Goal: Transaction & Acquisition: Subscribe to service/newsletter

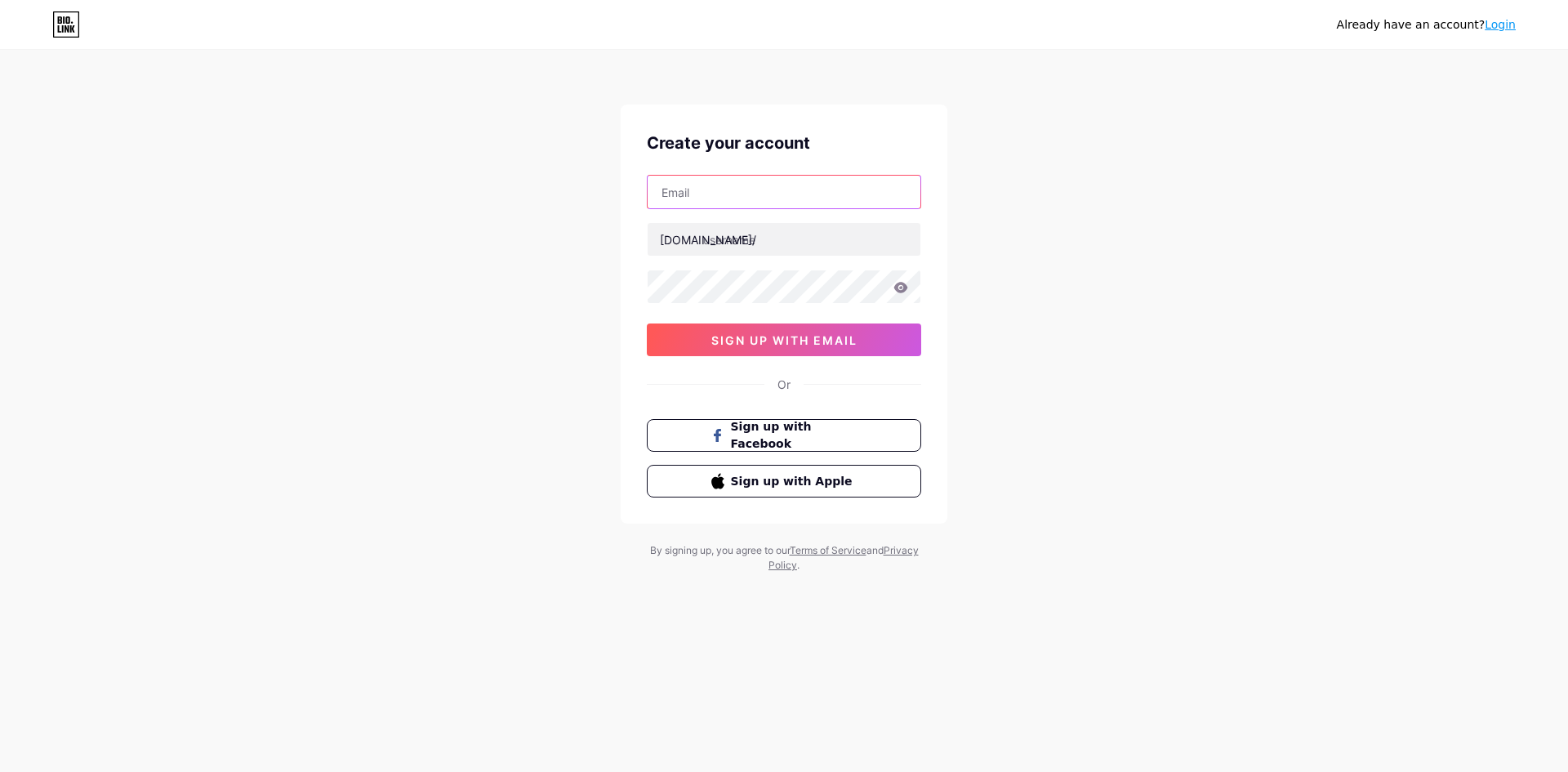
click at [798, 178] on input "text" at bounding box center [784, 191] width 273 height 32
type input "[EMAIL_ADDRESS][DOMAIN_NAME]"
click at [763, 252] on input "text" at bounding box center [784, 238] width 273 height 32
click at [736, 237] on input "text" at bounding box center [784, 238] width 273 height 32
click at [820, 242] on input "text" at bounding box center [784, 238] width 273 height 32
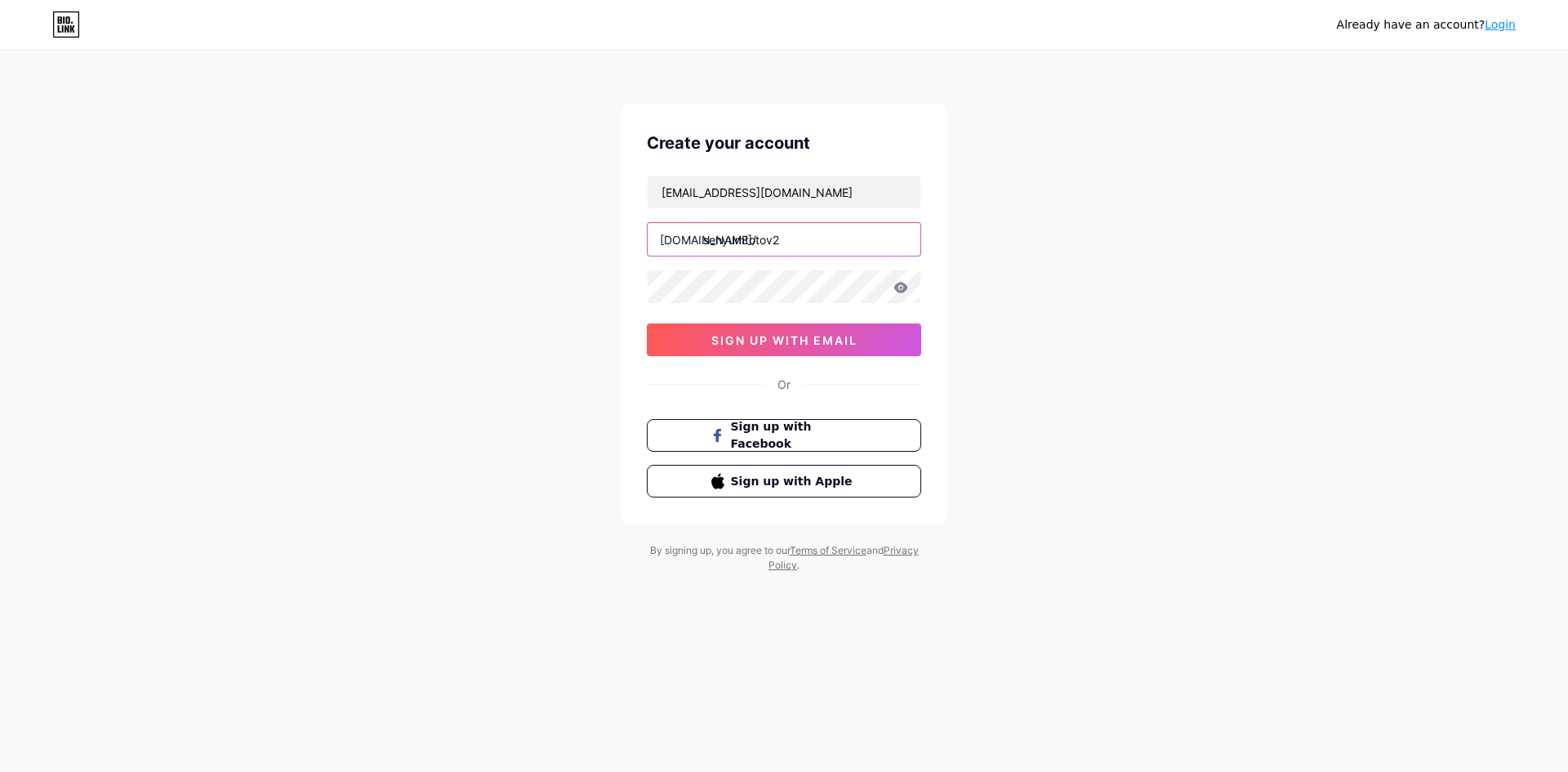
type input "senyumtotov2"
click at [828, 355] on button "sign up with email" at bounding box center [784, 339] width 274 height 32
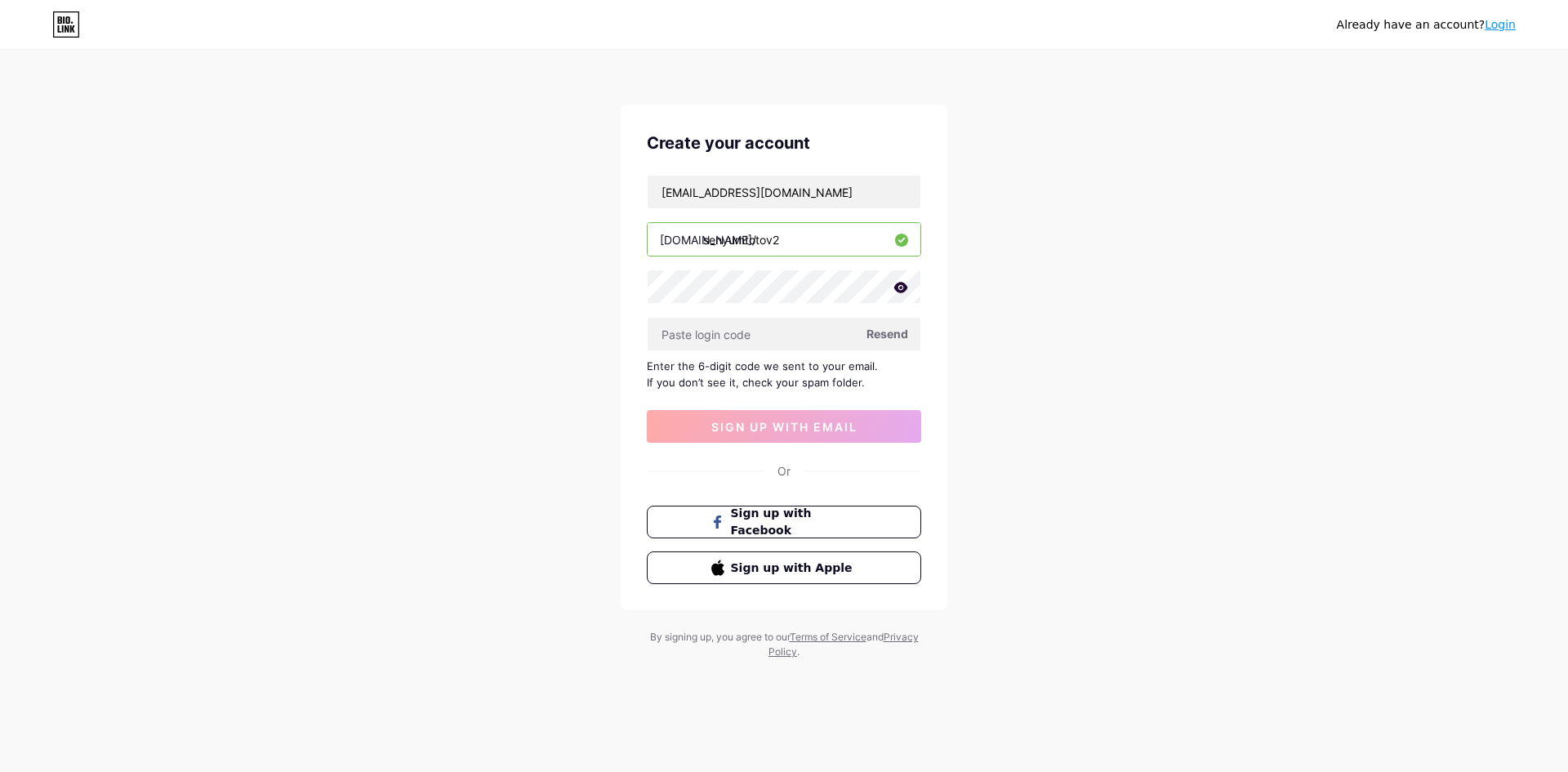
click at [890, 340] on span "Resend" at bounding box center [888, 334] width 42 height 18
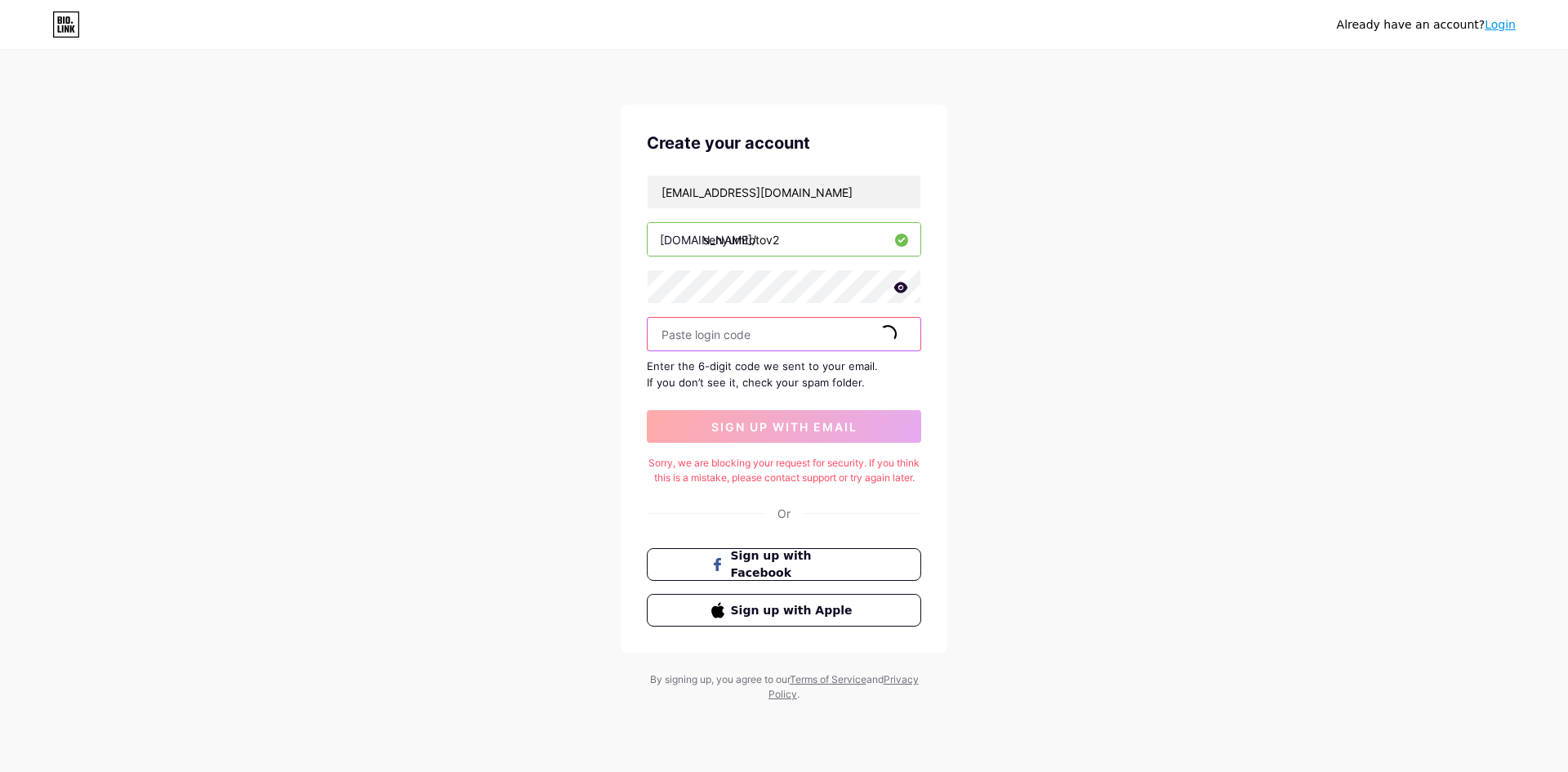
click at [774, 329] on input "text" at bounding box center [784, 334] width 273 height 32
click at [1199, 493] on div "Already have an account? Login Create your account [EMAIL_ADDRESS][DOMAIN_NAME]…" at bounding box center [784, 377] width 1568 height 754
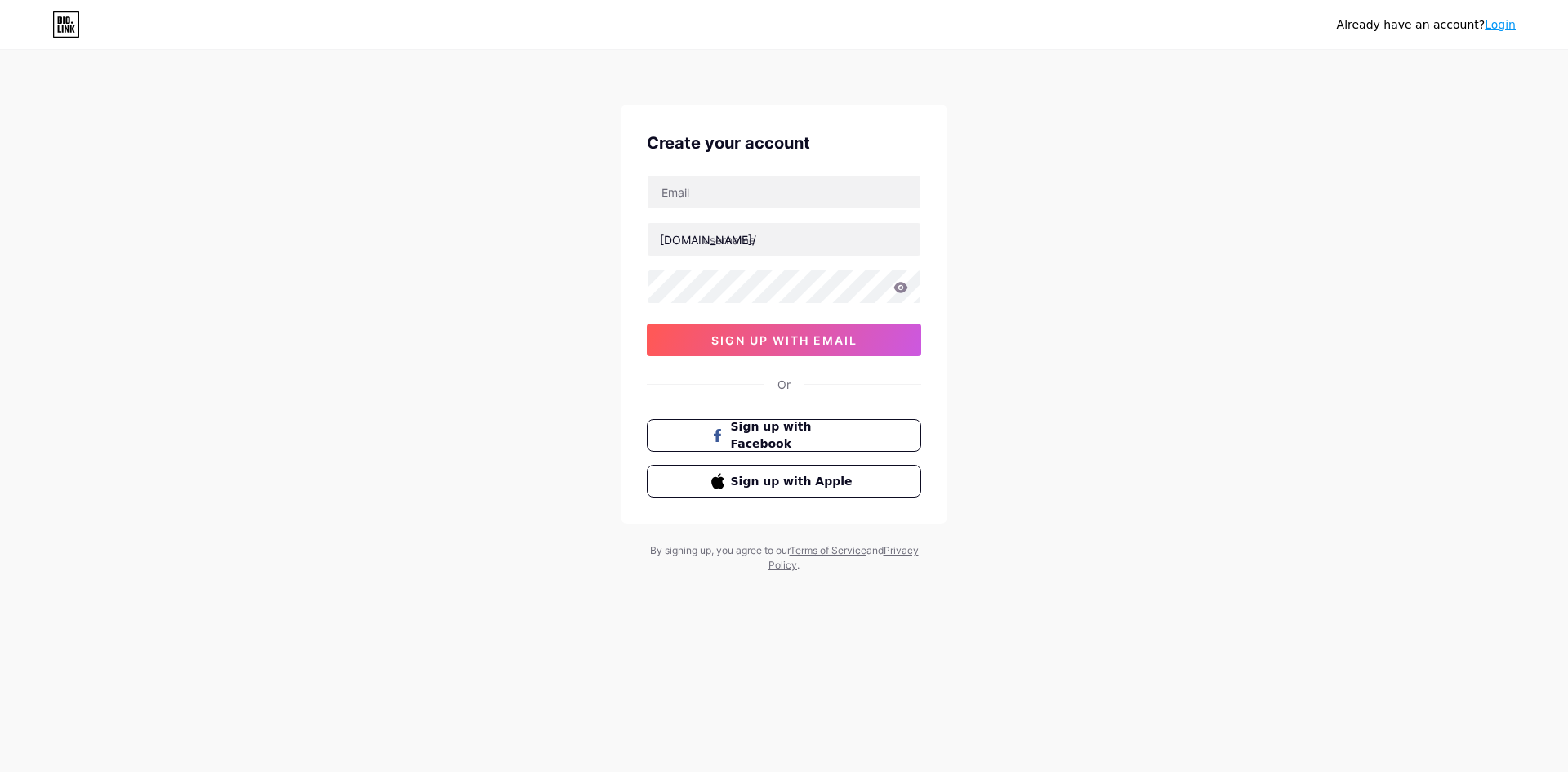
click at [719, 176] on input "text" at bounding box center [784, 191] width 273 height 32
type input "[EMAIL_ADDRESS][DOMAIN_NAME]"
click at [773, 239] on input "text" at bounding box center [784, 238] width 273 height 32
click at [771, 311] on div "zhangalorace@gmail.com bio.link/ senyumtotov2 0cAFcWeA4JWXqm6H_bvQjCVD1uCMgAIx_…" at bounding box center [784, 265] width 274 height 181
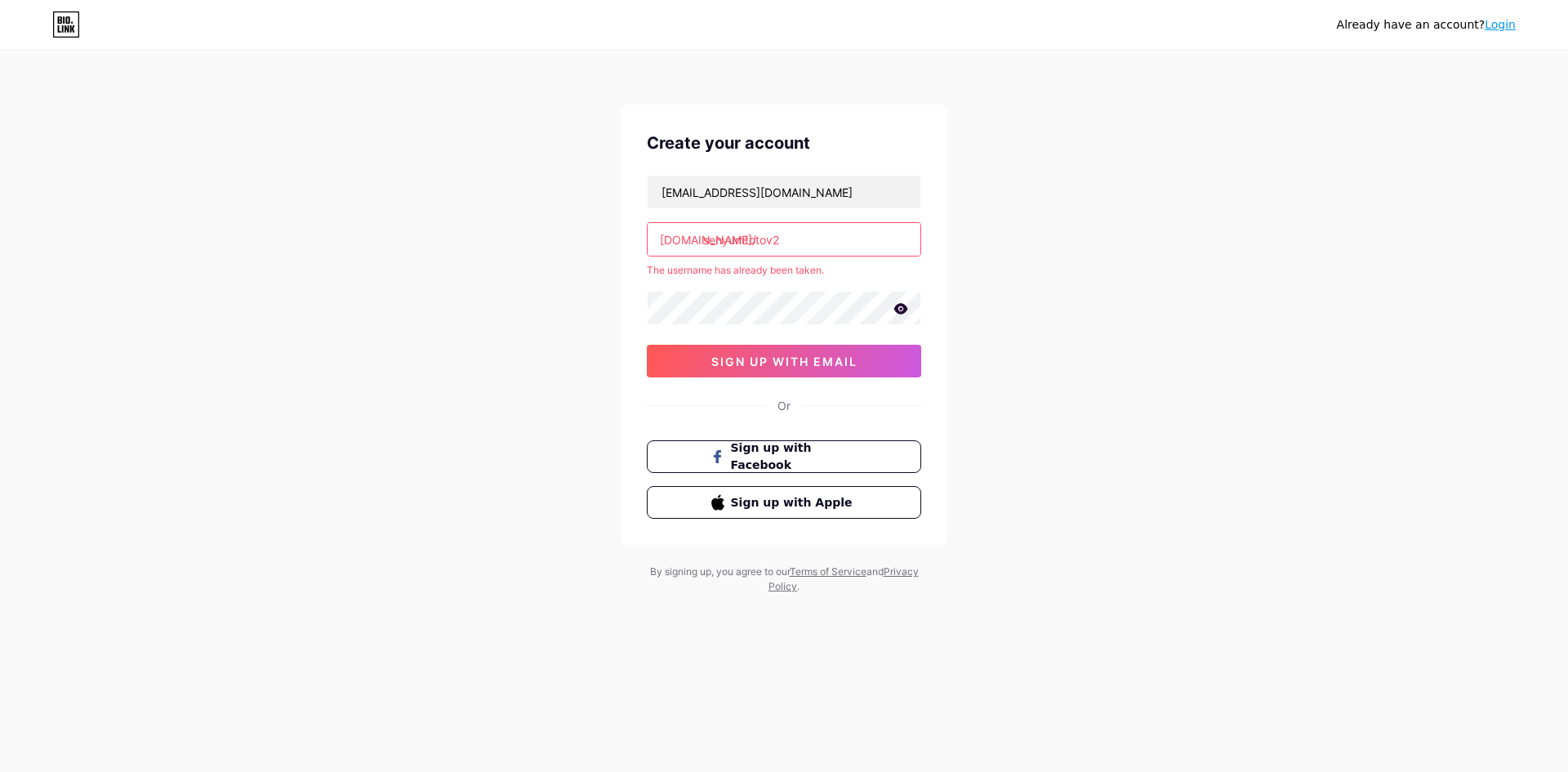
click at [776, 237] on input "senyumtotov2" at bounding box center [784, 238] width 273 height 32
click at [820, 235] on input "senyumtotov2" at bounding box center [784, 238] width 273 height 32
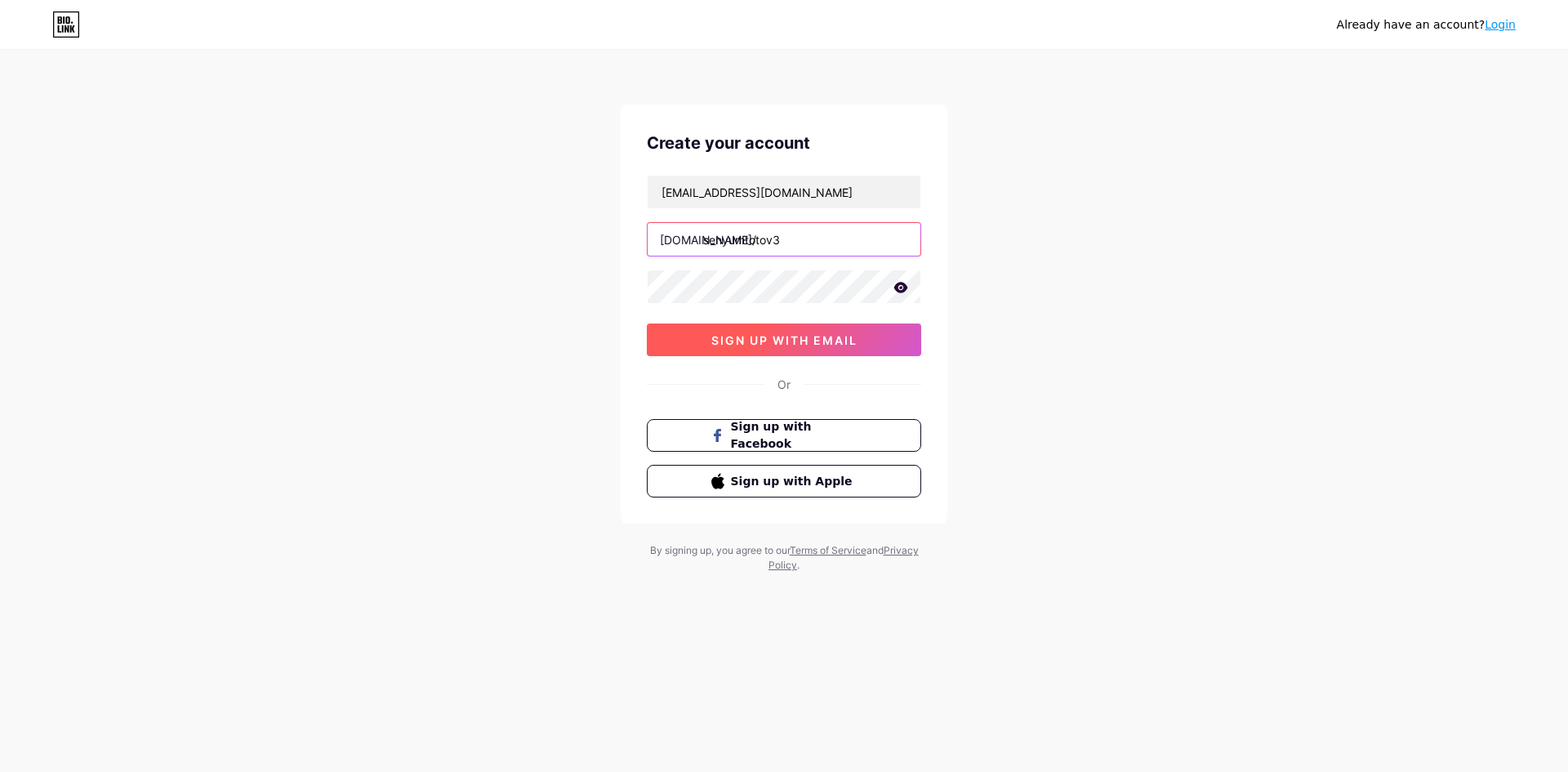
type input "senyumtotov3"
click at [768, 351] on button "sign up with email" at bounding box center [784, 339] width 274 height 32
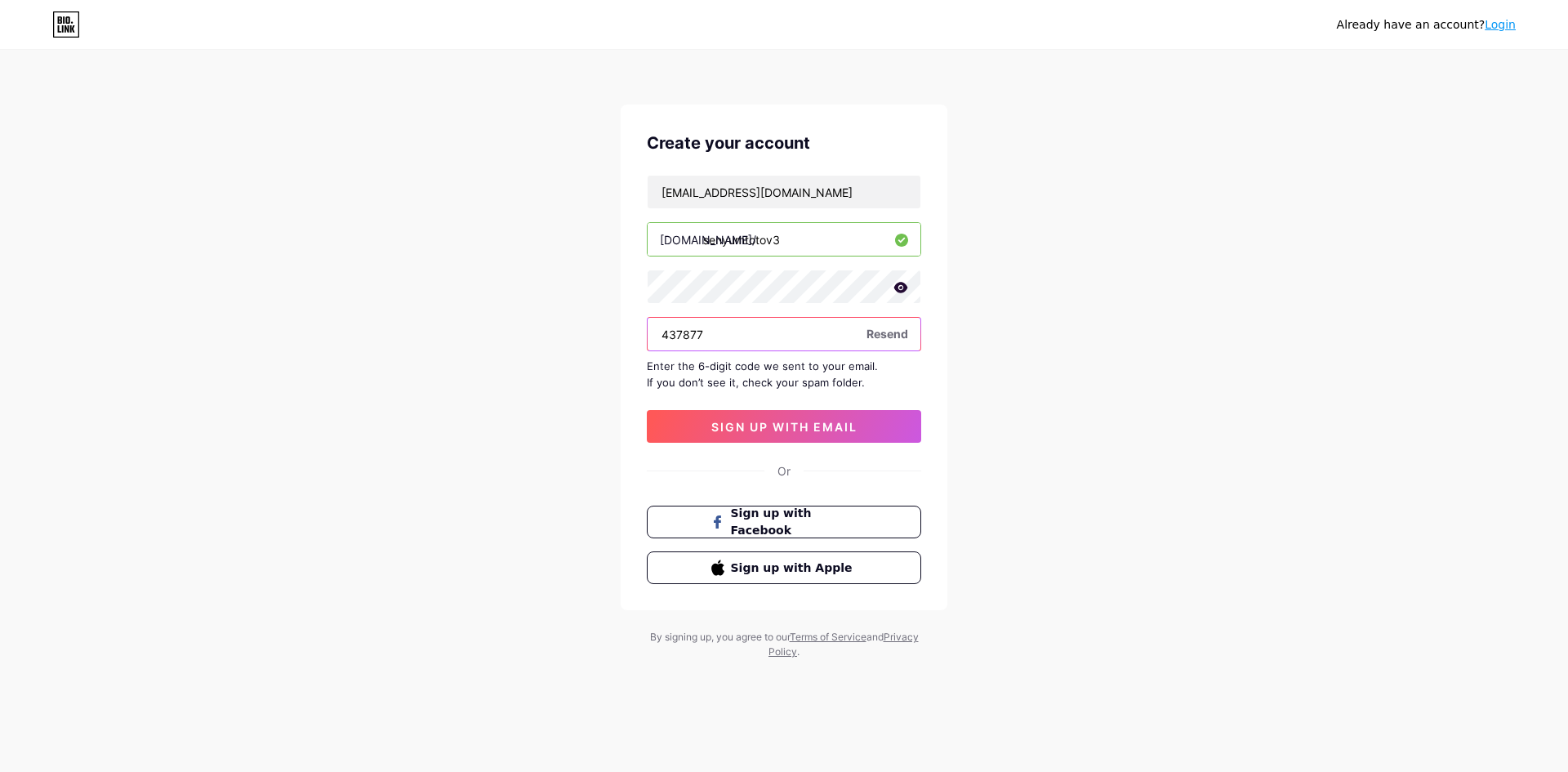
type input "437877"
click at [706, 431] on button "sign up with email" at bounding box center [784, 426] width 274 height 32
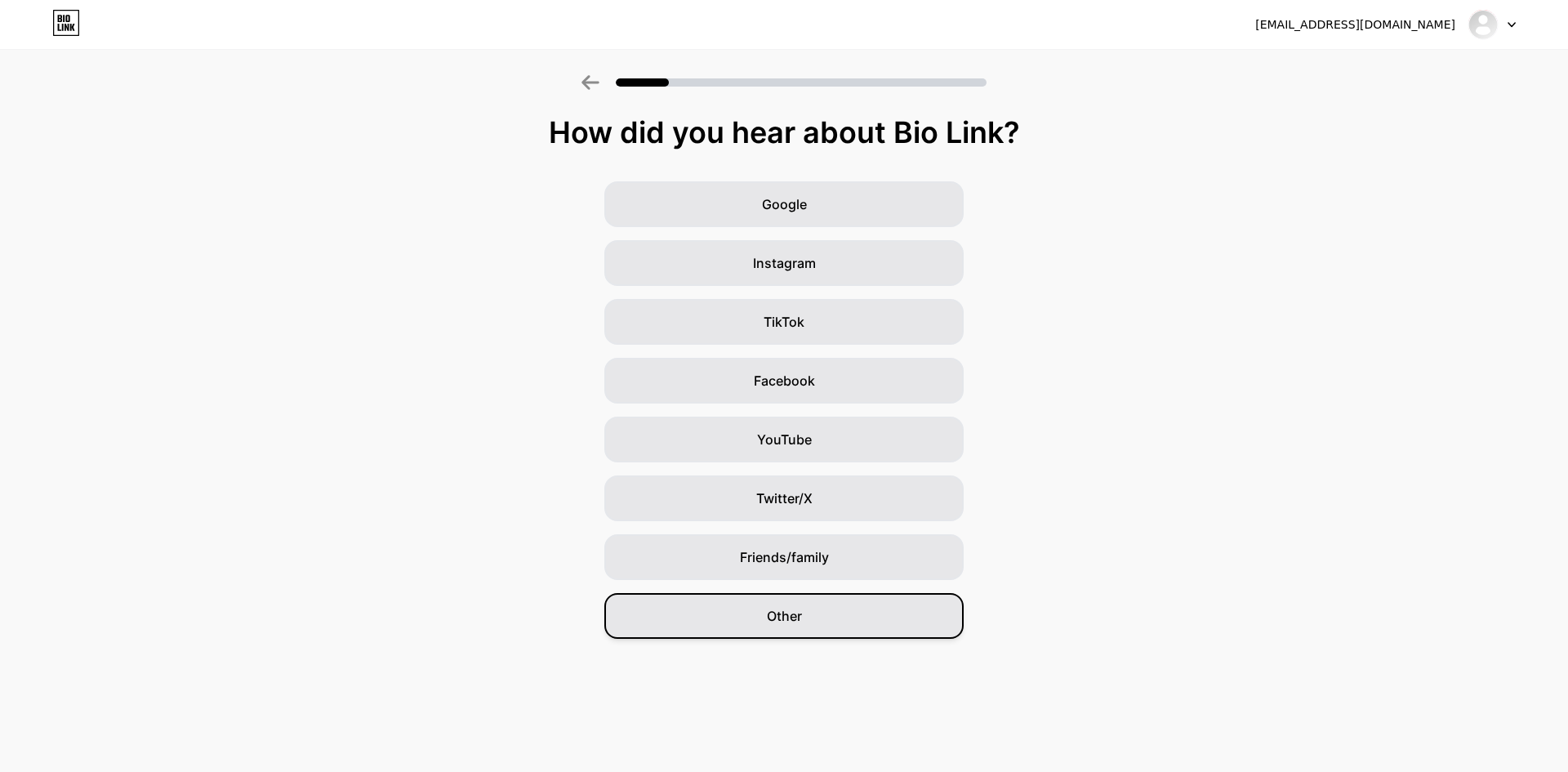
click at [825, 619] on div "Other" at bounding box center [784, 616] width 359 height 46
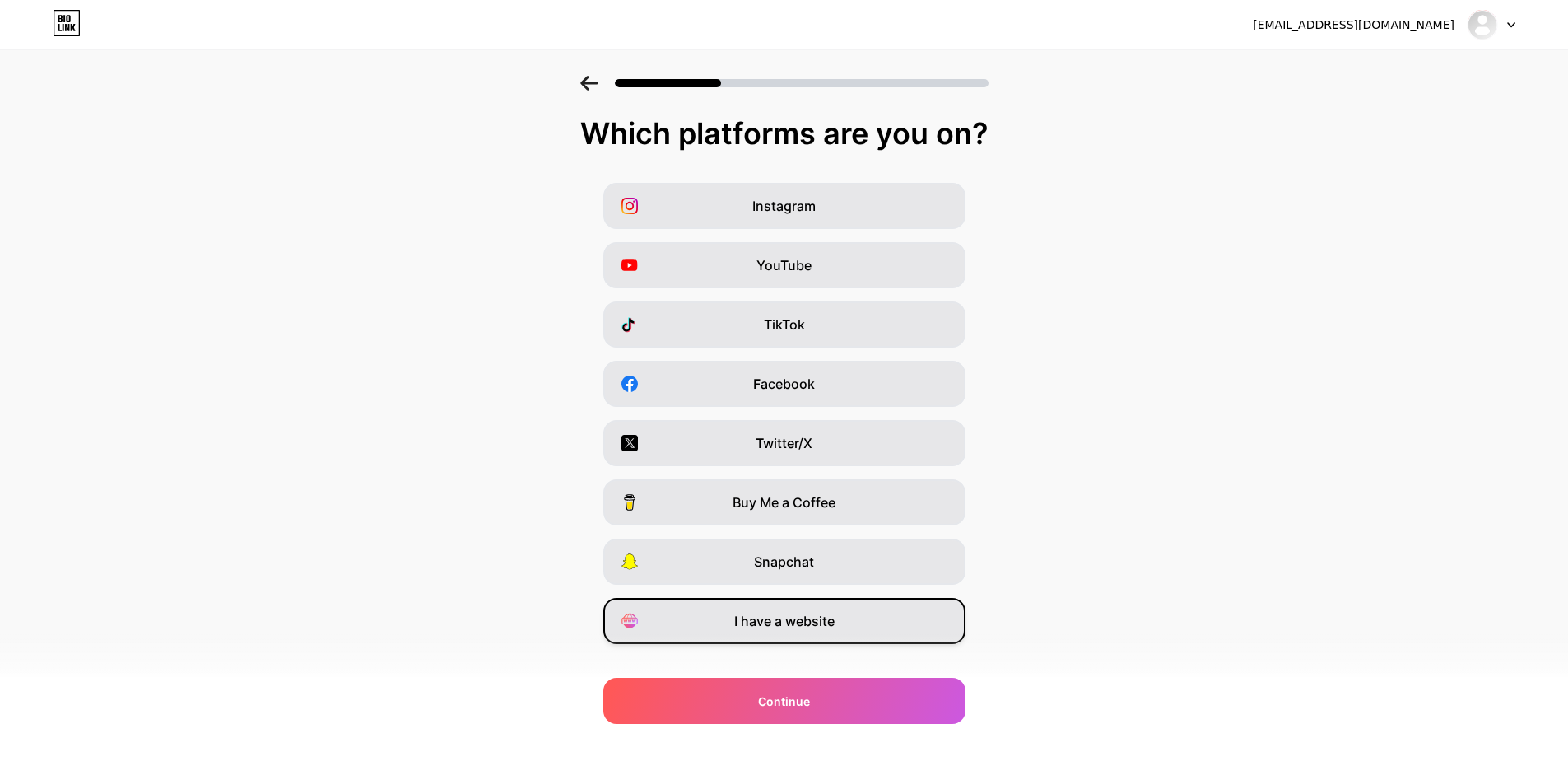
click at [831, 622] on span "I have a website" at bounding box center [784, 621] width 101 height 19
click at [817, 671] on div "Which platforms are you on? Instagram YouTube TikTok Facebook Twitter/X Buy Me …" at bounding box center [784, 421] width 1568 height 610
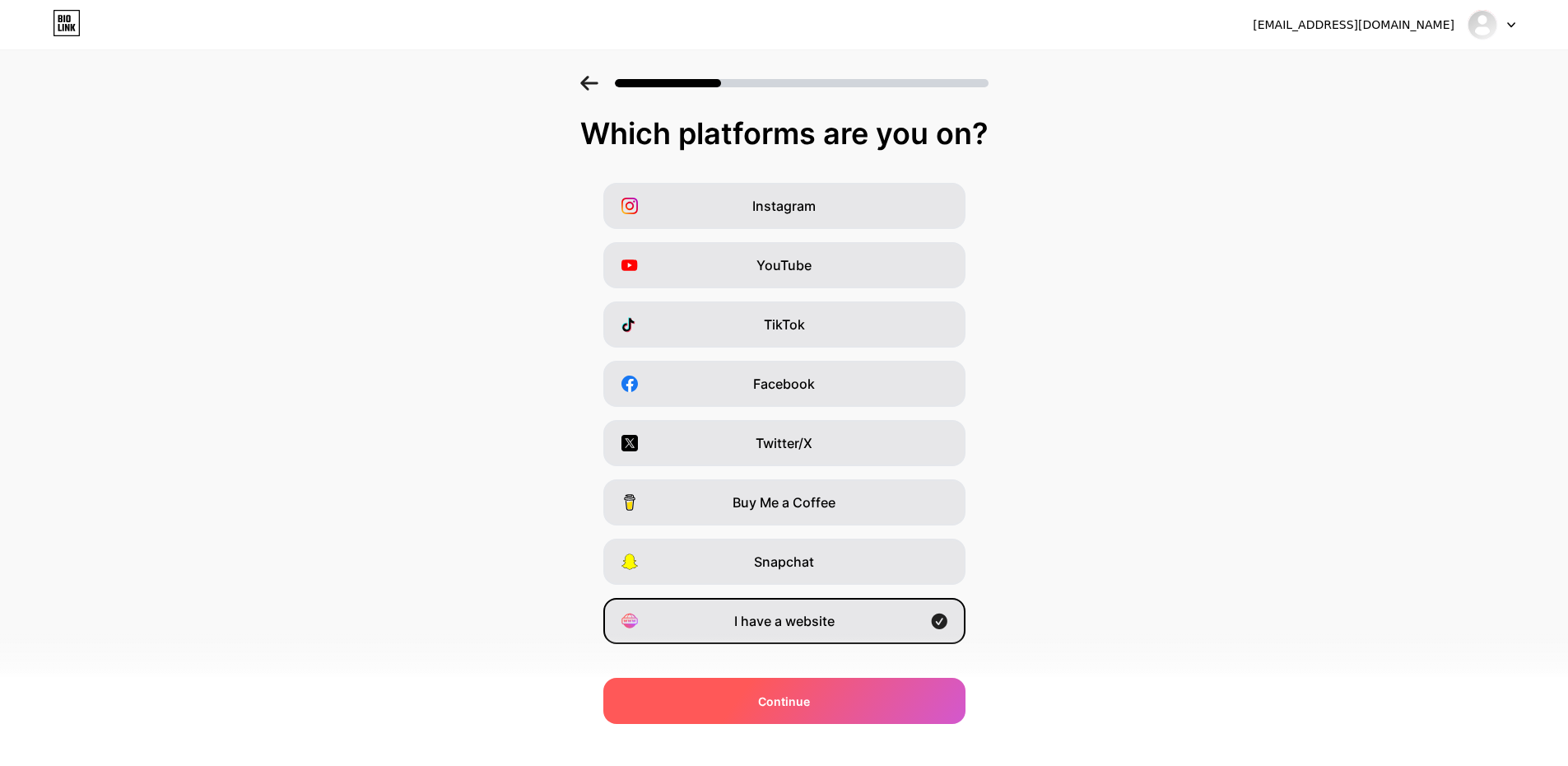
click at [790, 686] on div "Continue" at bounding box center [784, 701] width 362 height 46
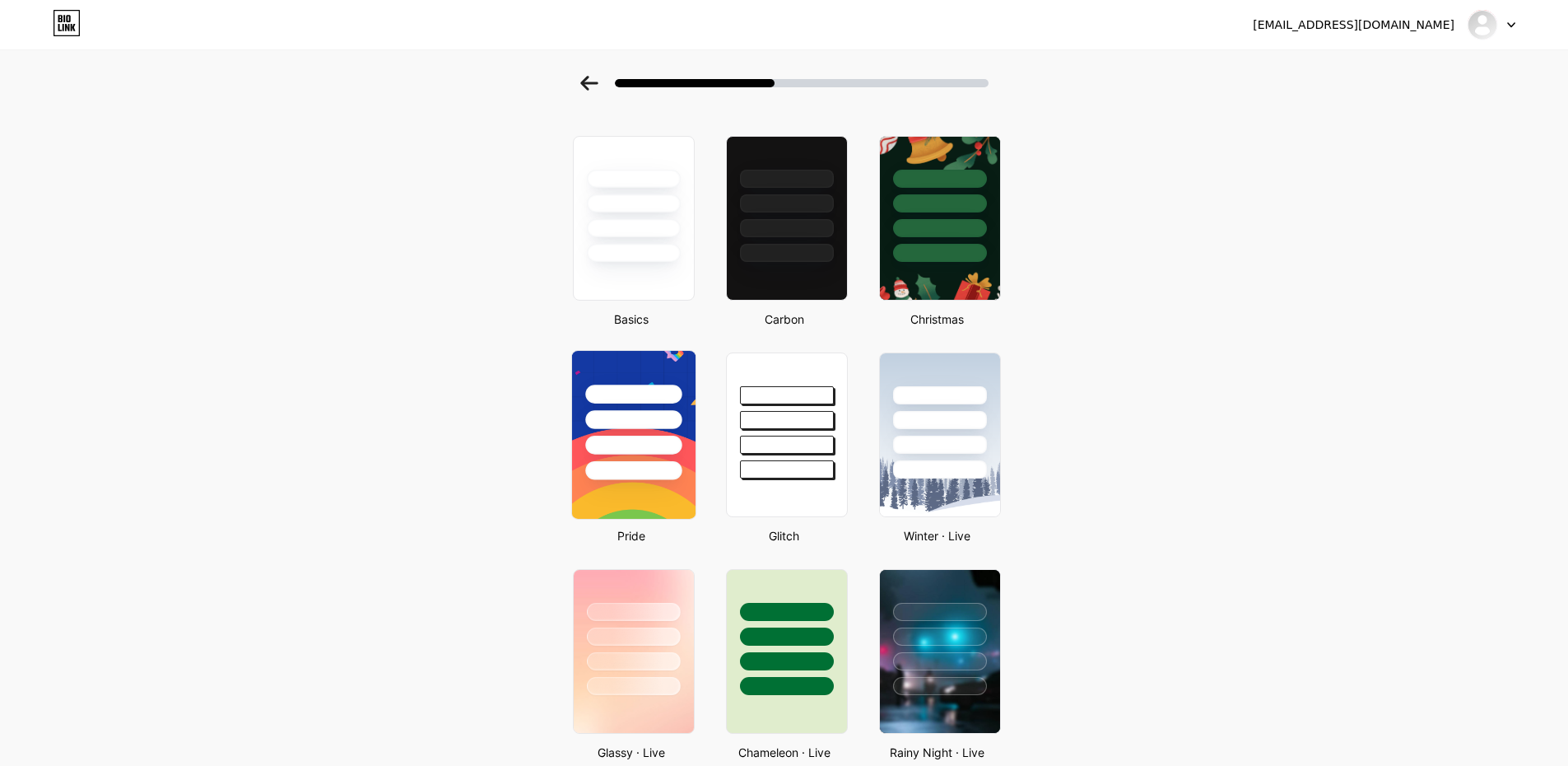
scroll to position [164, 0]
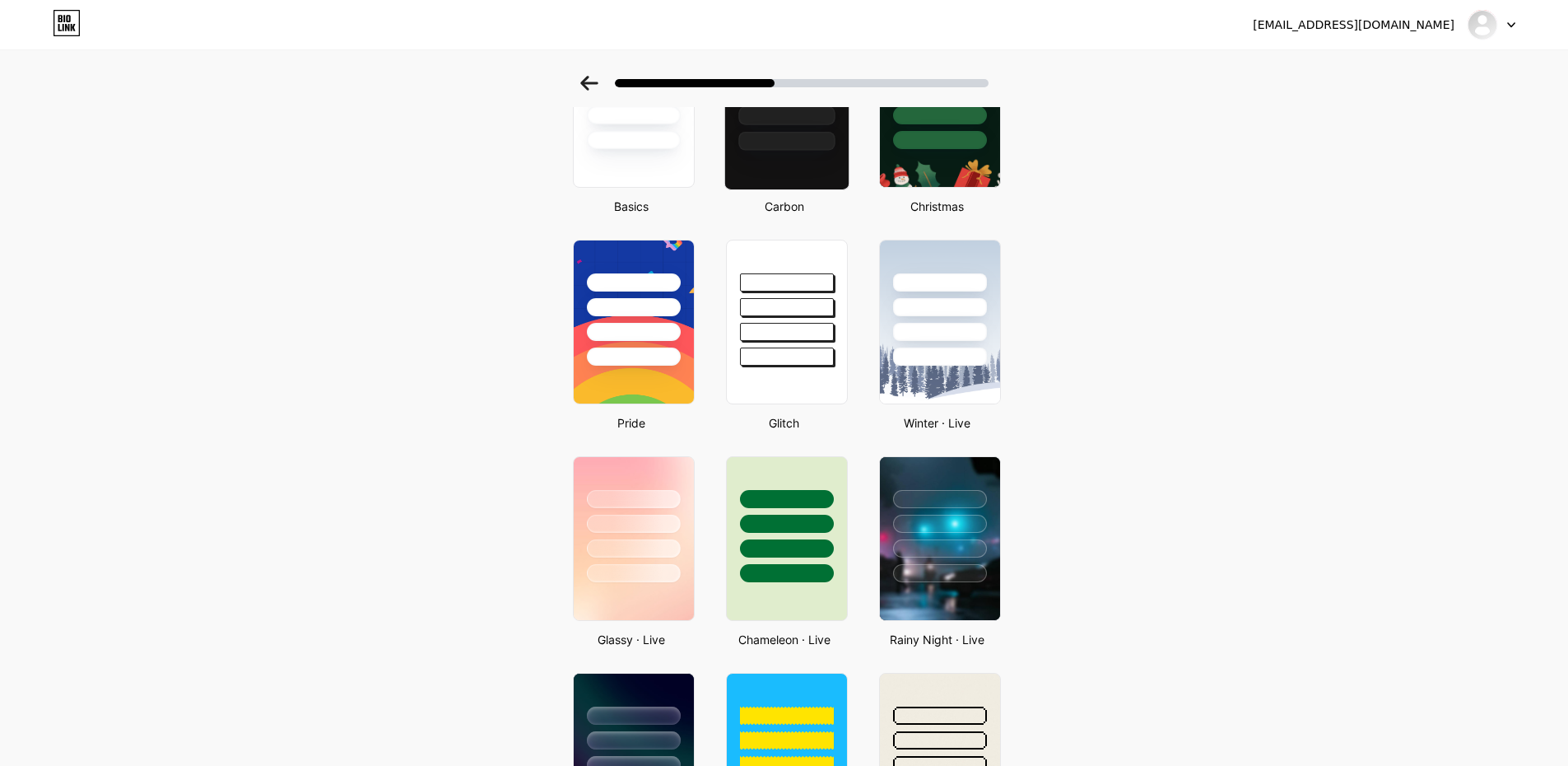
click at [746, 166] on div at bounding box center [786, 105] width 125 height 170
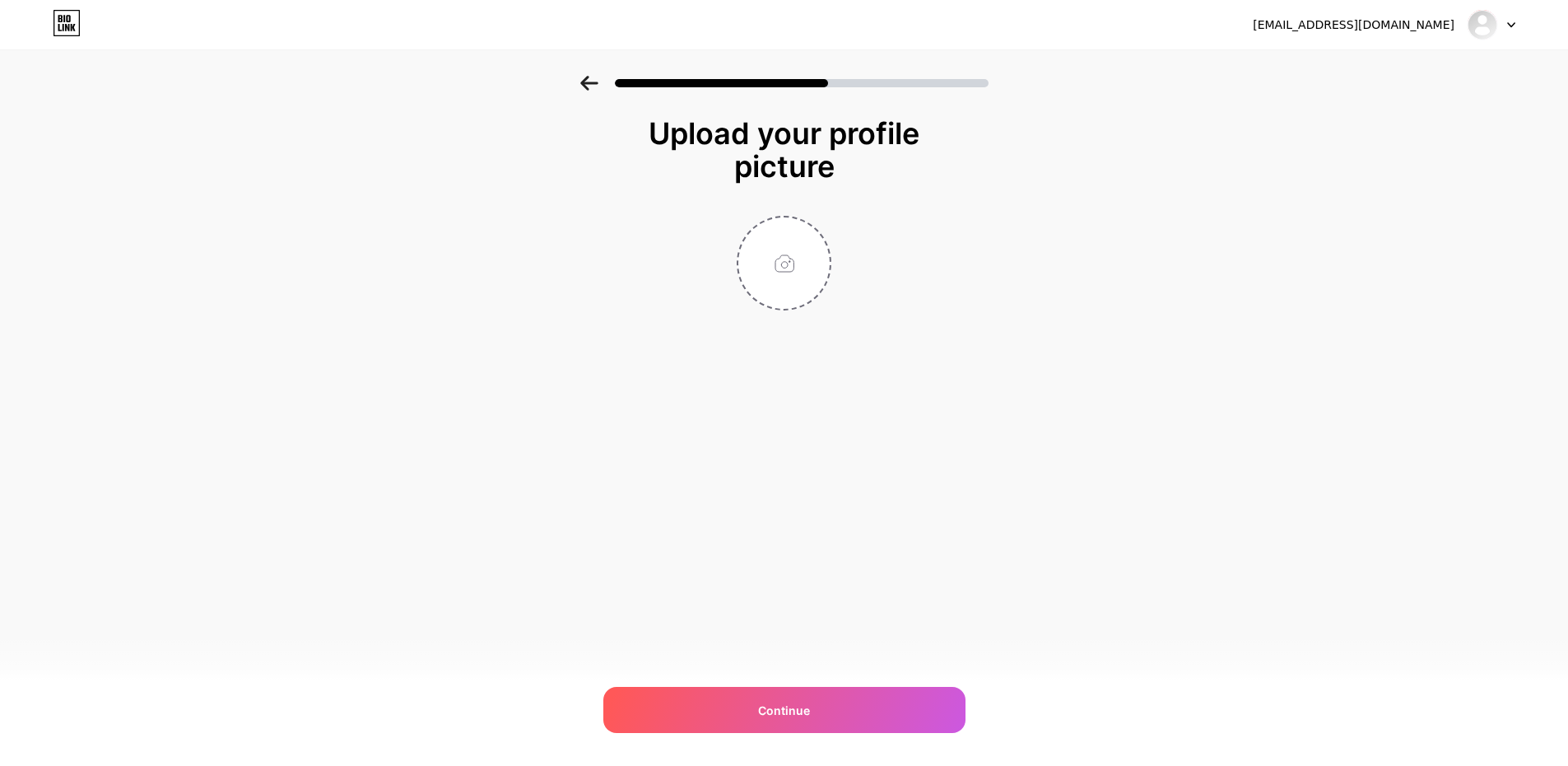
scroll to position [0, 0]
drag, startPoint x: 790, startPoint y: 325, endPoint x: 823, endPoint y: 267, distance: 66.7
click at [792, 313] on div "Upload your profile picture Continue" at bounding box center [790, 254] width 330 height 276
click at [897, 228] on div at bounding box center [790, 262] width 330 height 95
click at [797, 246] on input "file" at bounding box center [790, 262] width 91 height 91
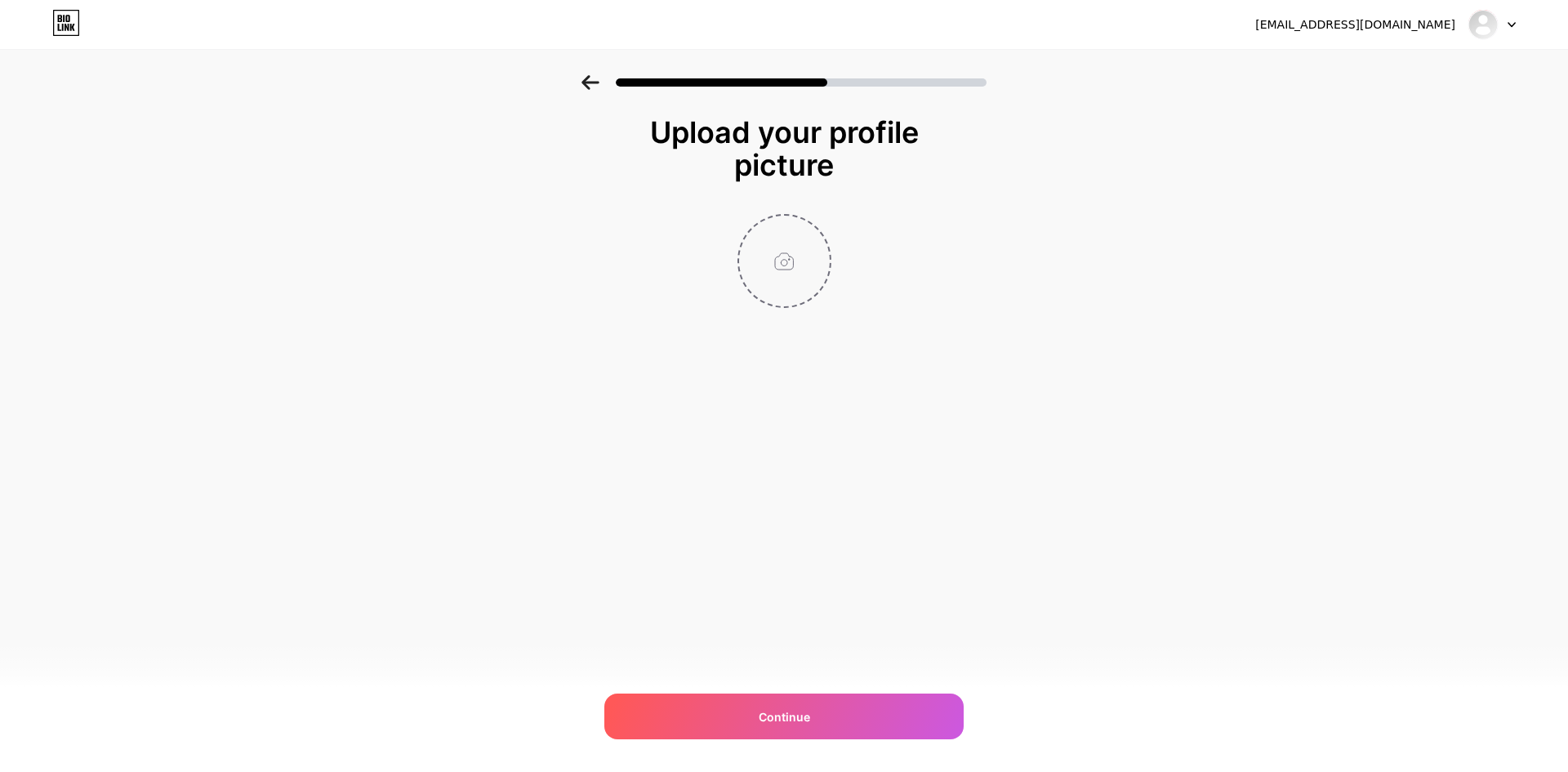
type input "C:\fakepath\ST.png"
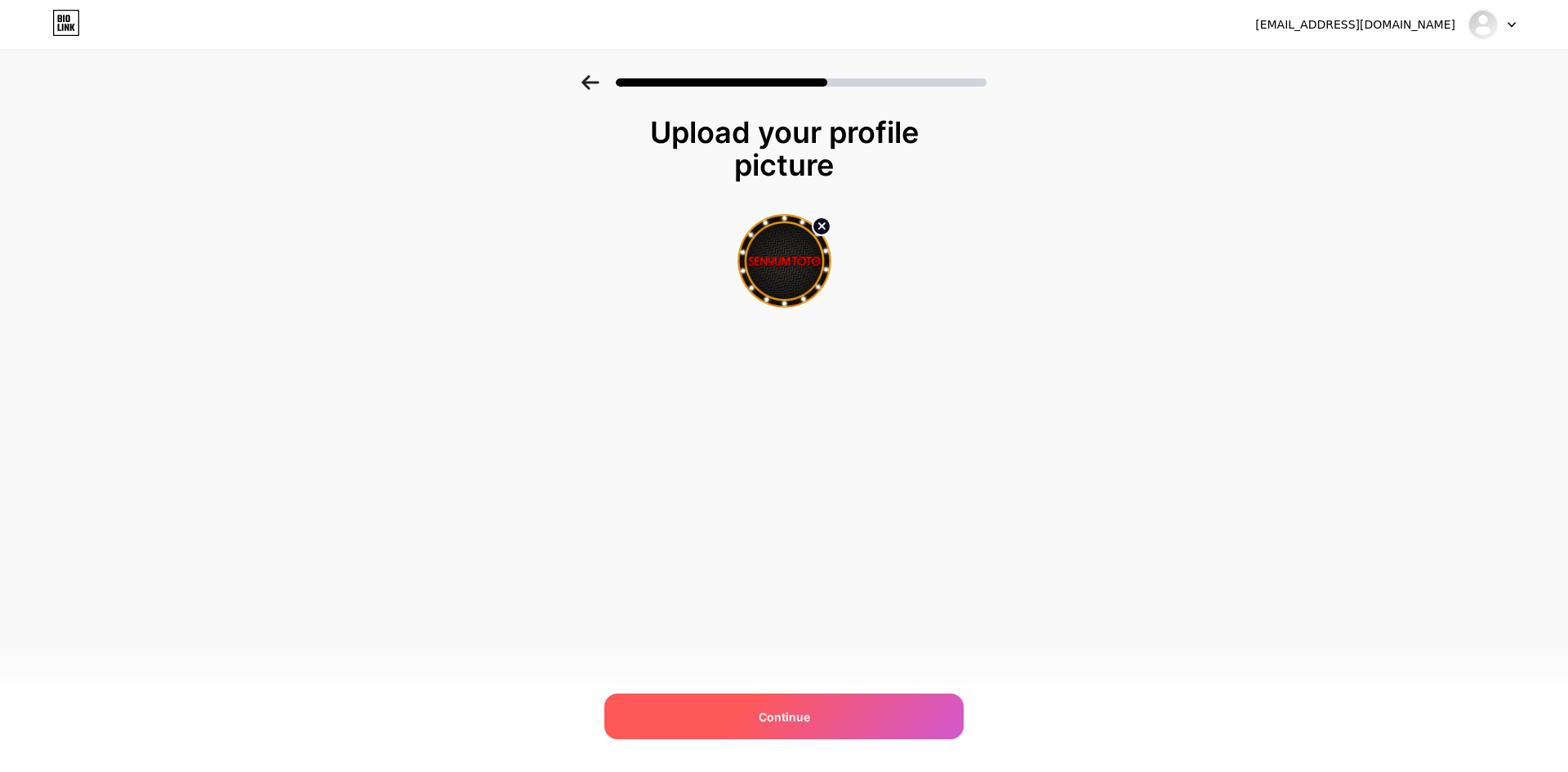
click at [773, 725] on span "Continue" at bounding box center [784, 717] width 52 height 18
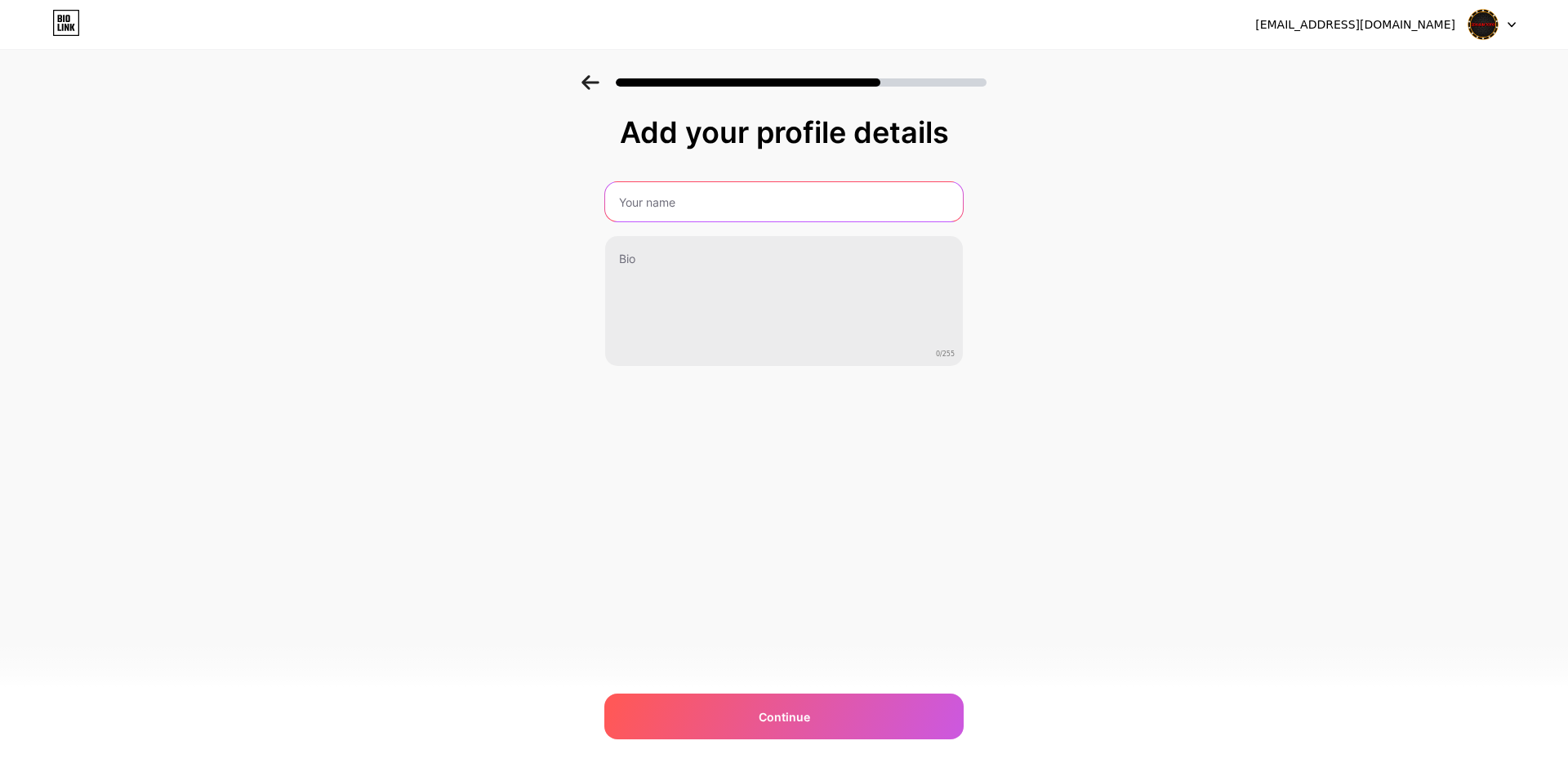
click at [825, 207] on input "text" at bounding box center [784, 202] width 358 height 39
type input "senyumtoto"
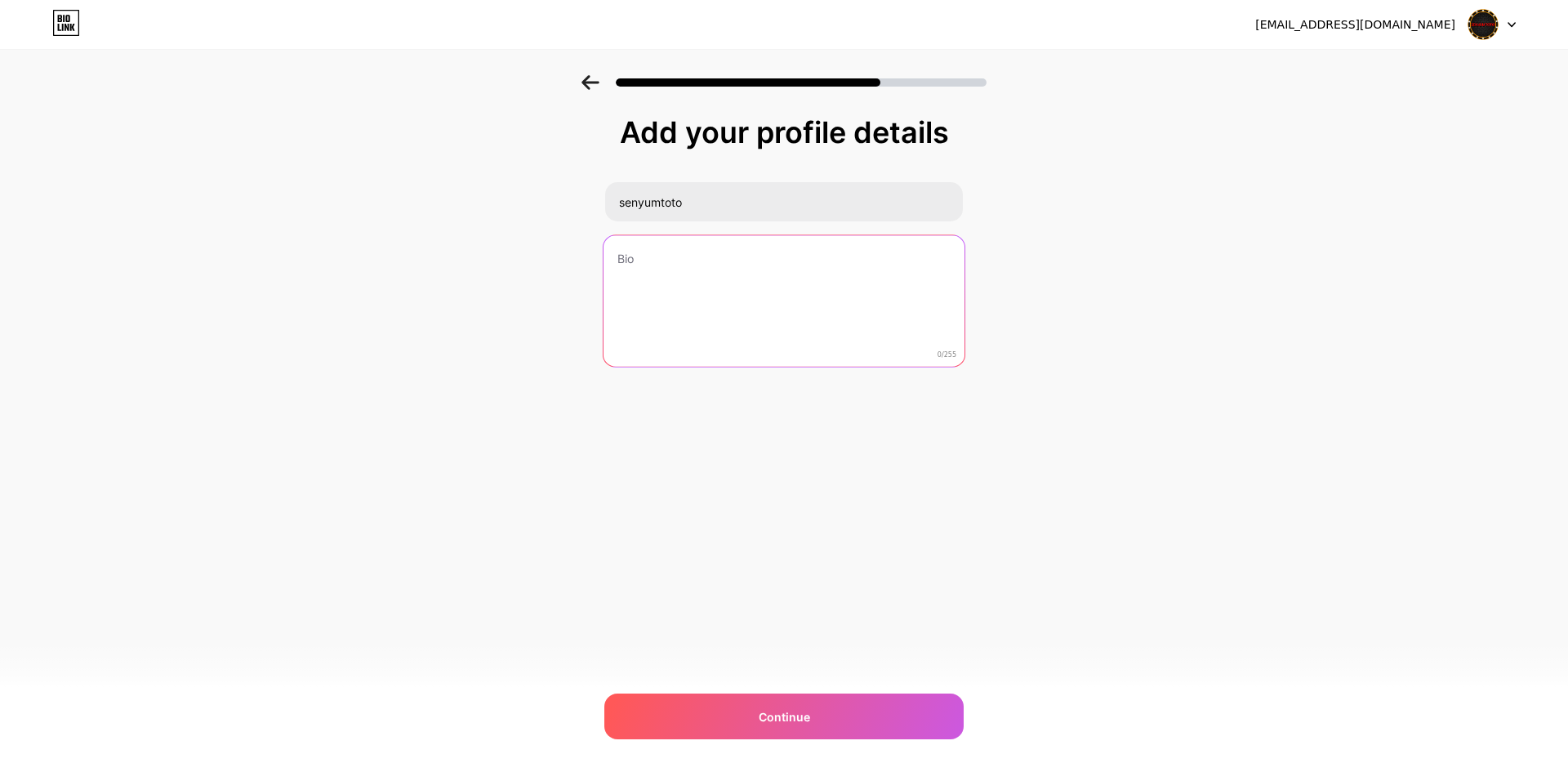
click at [696, 304] on textarea at bounding box center [784, 301] width 361 height 133
type textarea "SENYUMTOTO-SANG PELIPAT GANDA SALDO KALIAN"
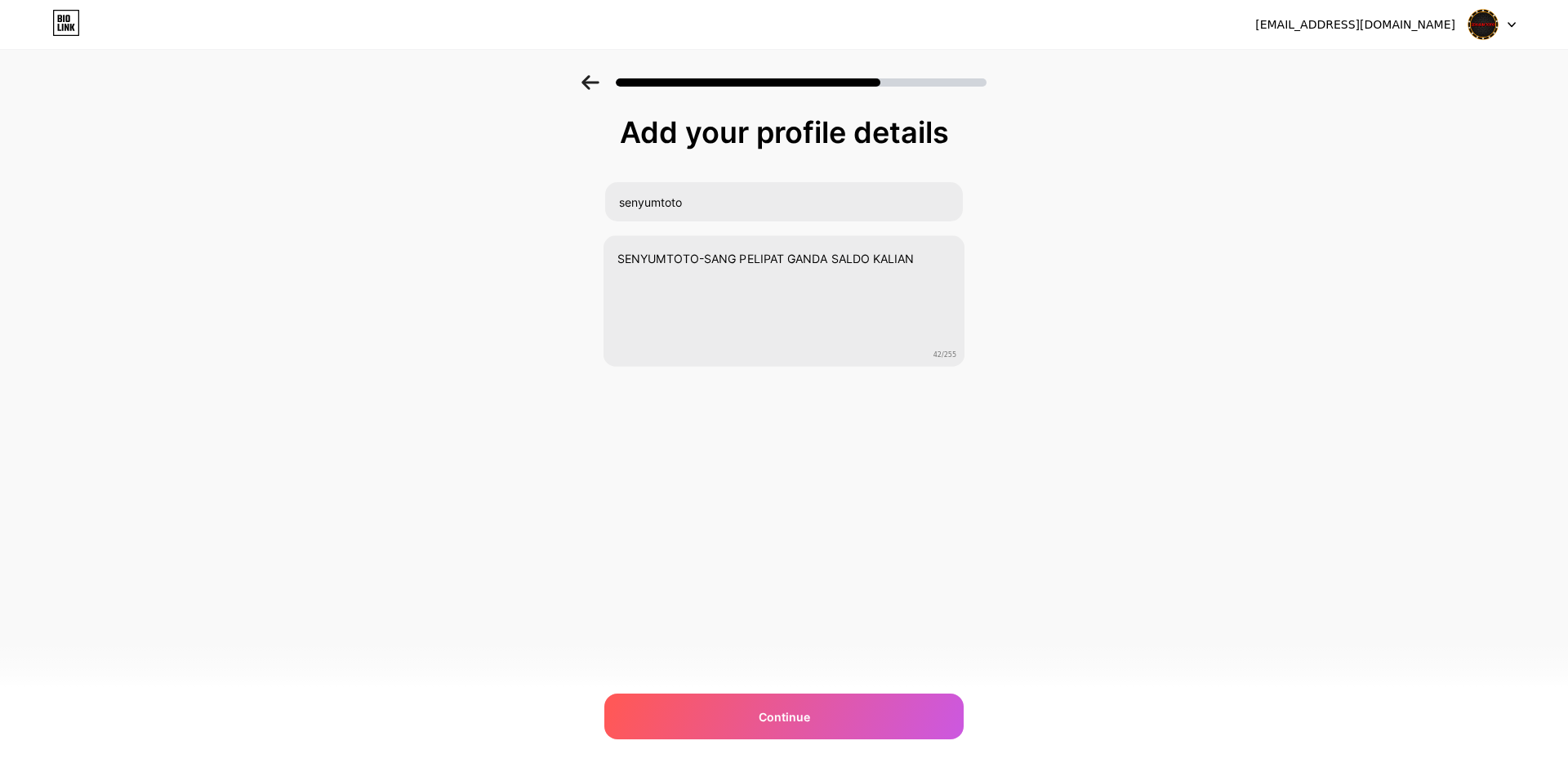
click at [717, 691] on div "zhangalorace@gmail.com Logout Link Copied Add your profile details senyumtoto S…" at bounding box center [784, 386] width 1568 height 772
click at [706, 705] on div "Continue" at bounding box center [784, 716] width 359 height 46
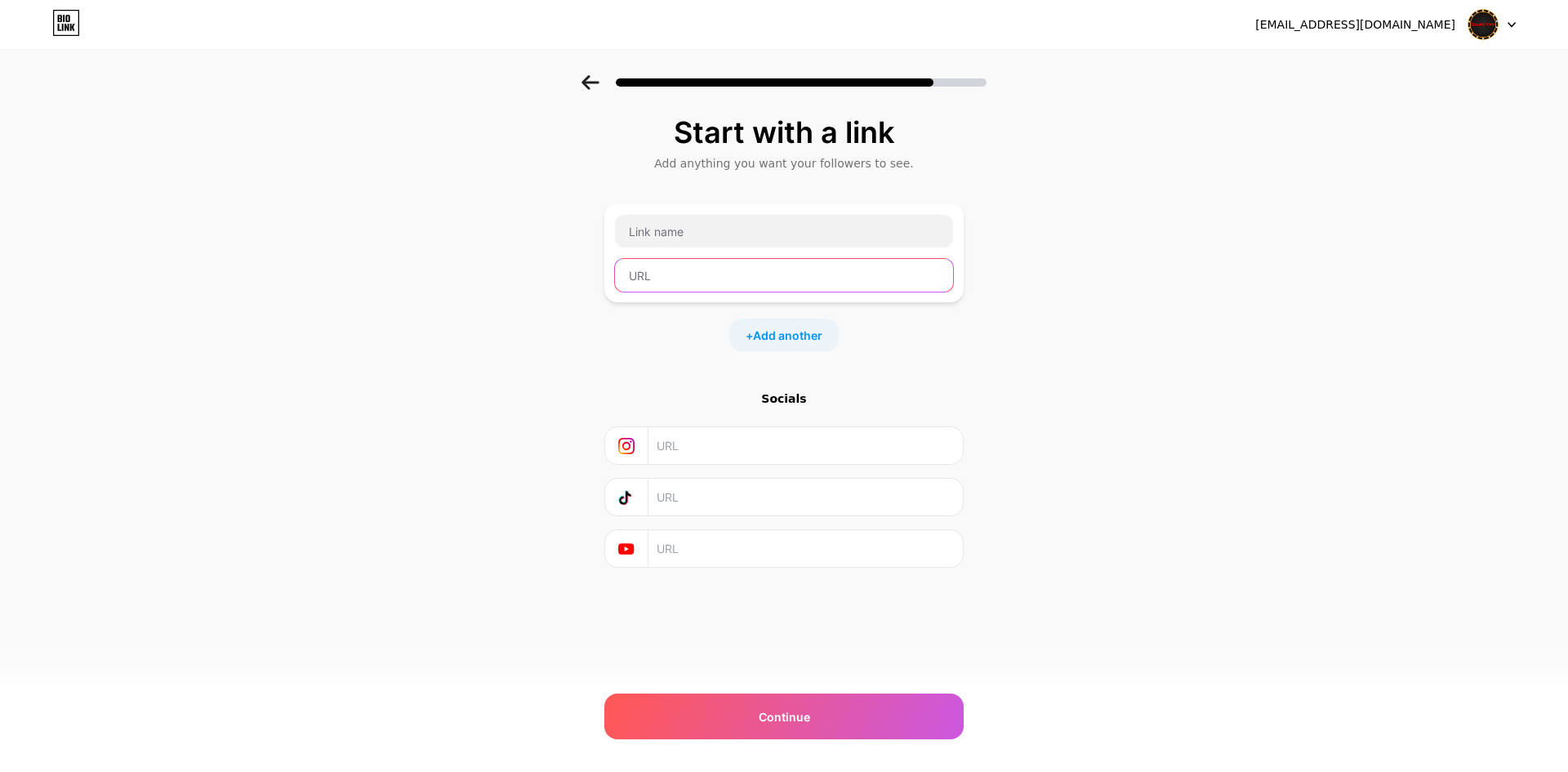
click at [778, 274] on input "text" at bounding box center [784, 274] width 338 height 32
paste input "https://alphaphiet.com/our-values/"
type input "https://alphaphiet.com/our-values/"
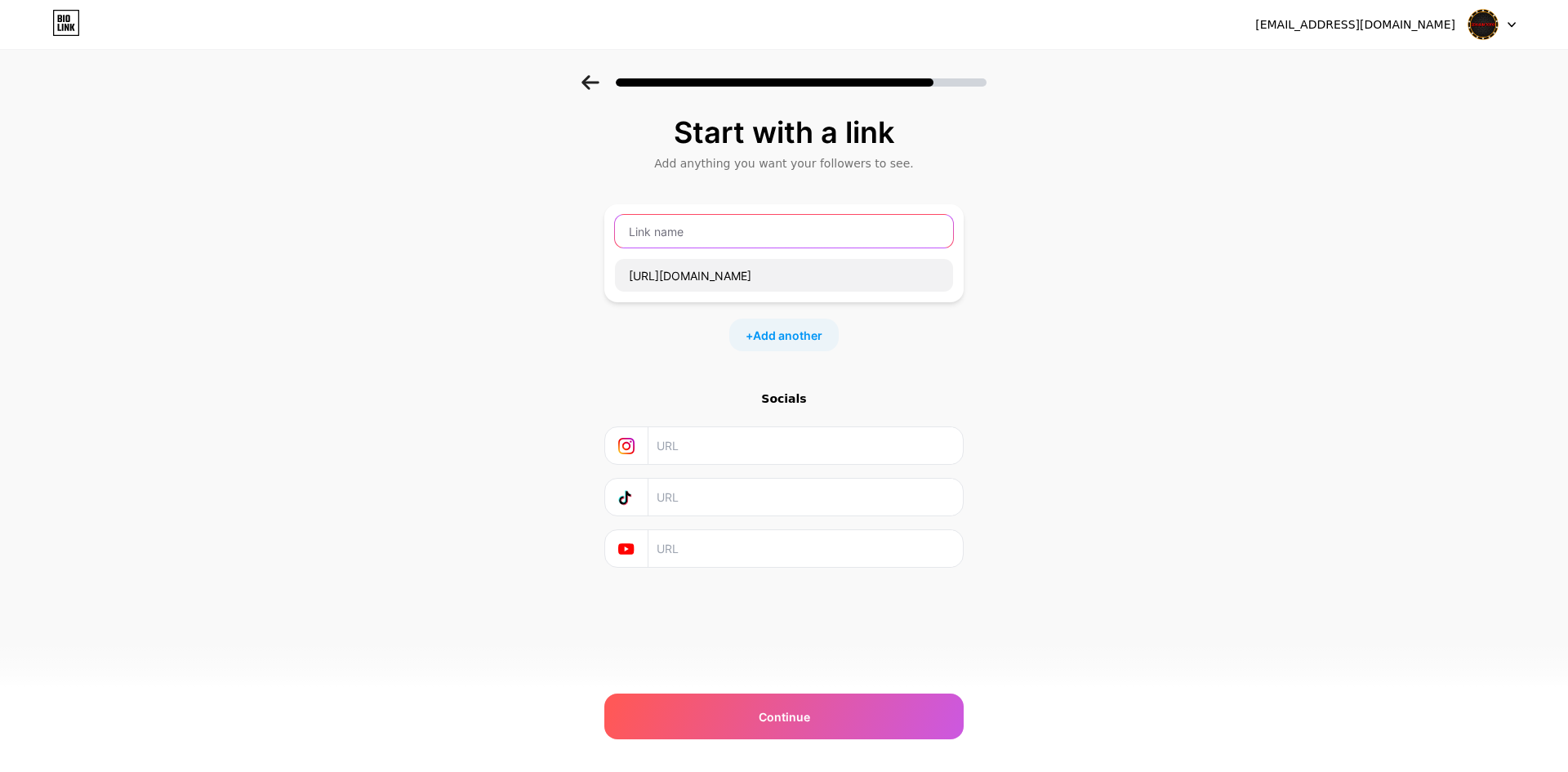
drag, startPoint x: 762, startPoint y: 226, endPoint x: 789, endPoint y: 227, distance: 27.0
click at [763, 225] on input "text" at bounding box center [784, 230] width 338 height 32
type input "DAFTAR VVIP WEBSITE"
click at [797, 341] on span "Add another" at bounding box center [787, 336] width 69 height 18
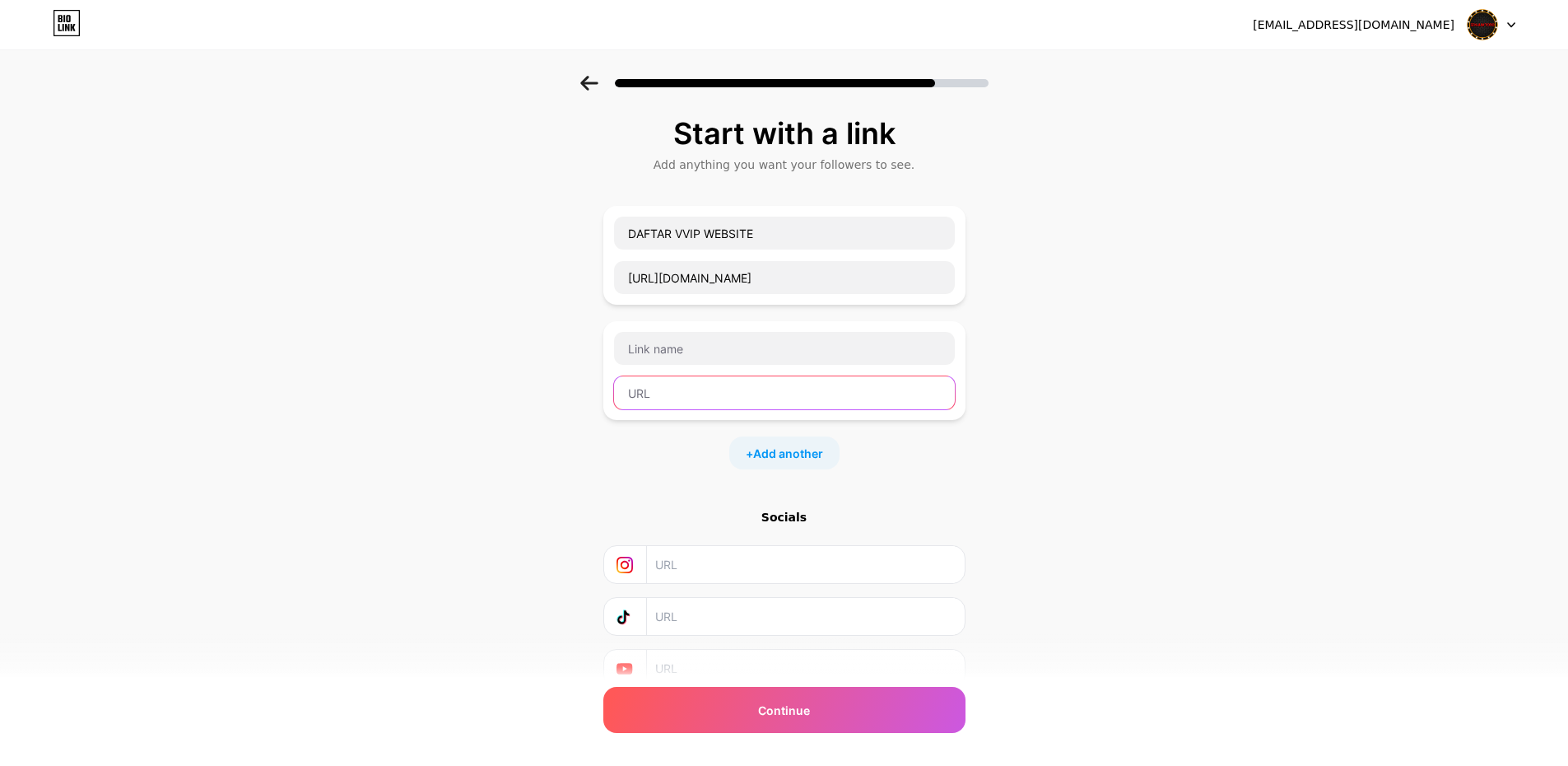
click at [732, 389] on input "text" at bounding box center [784, 392] width 341 height 33
paste input "https://msha.ke/senyumtotovvip"
type input "https://msha.ke/senyumtotovvip"
click at [733, 362] on input "text" at bounding box center [784, 348] width 341 height 33
type input "LOGIN VVIP WEBSITE"
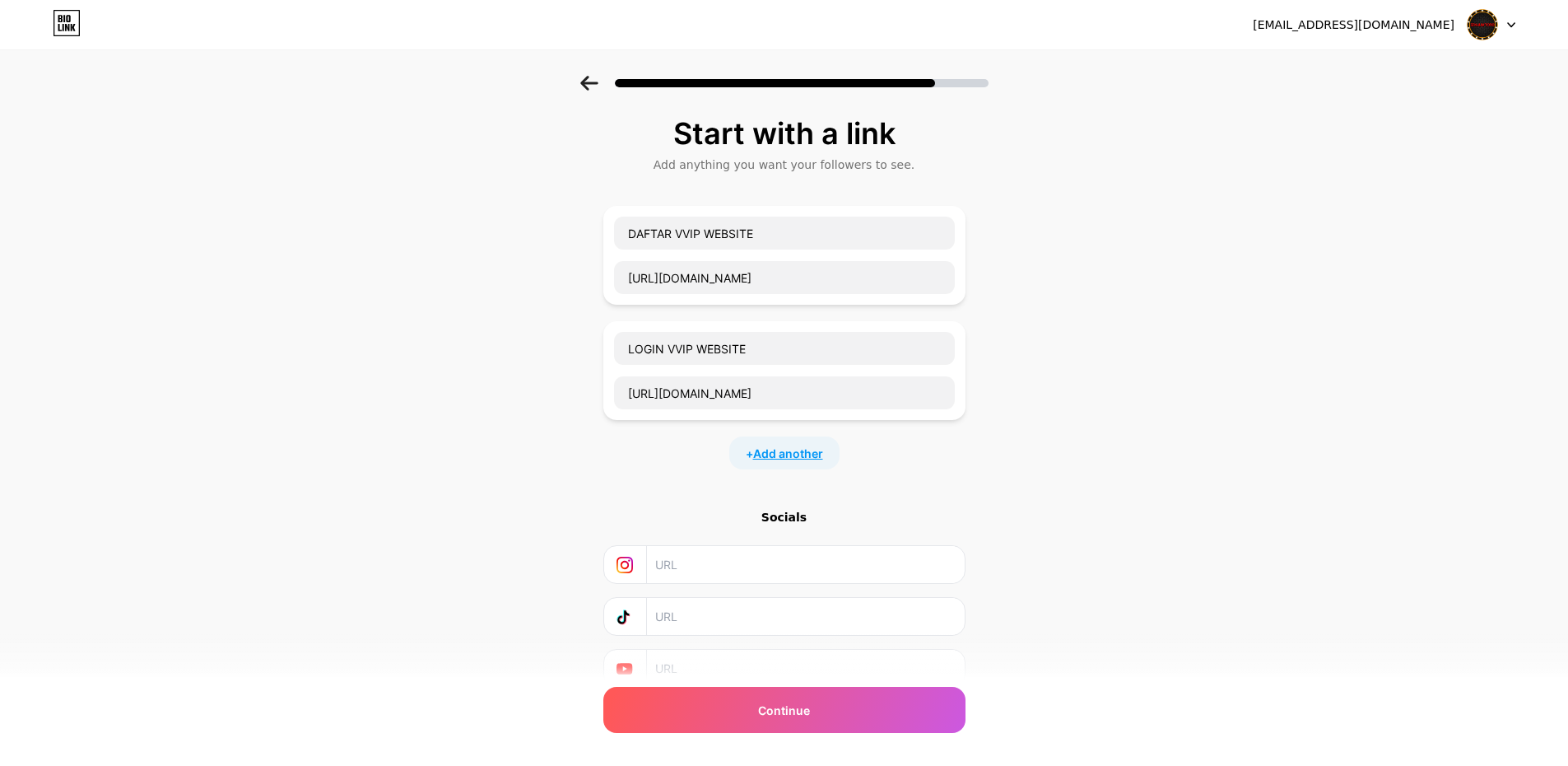
click at [768, 454] on span "Add another" at bounding box center [788, 453] width 70 height 18
click at [743, 520] on input "text" at bounding box center [784, 507] width 341 height 33
paste input "https://altgo.link/rajahoki14"
type input "https://altgo.link/rajahoki14"
click at [745, 488] on div "https://altgo.link/rajahoki14" at bounding box center [784, 485] width 343 height 79
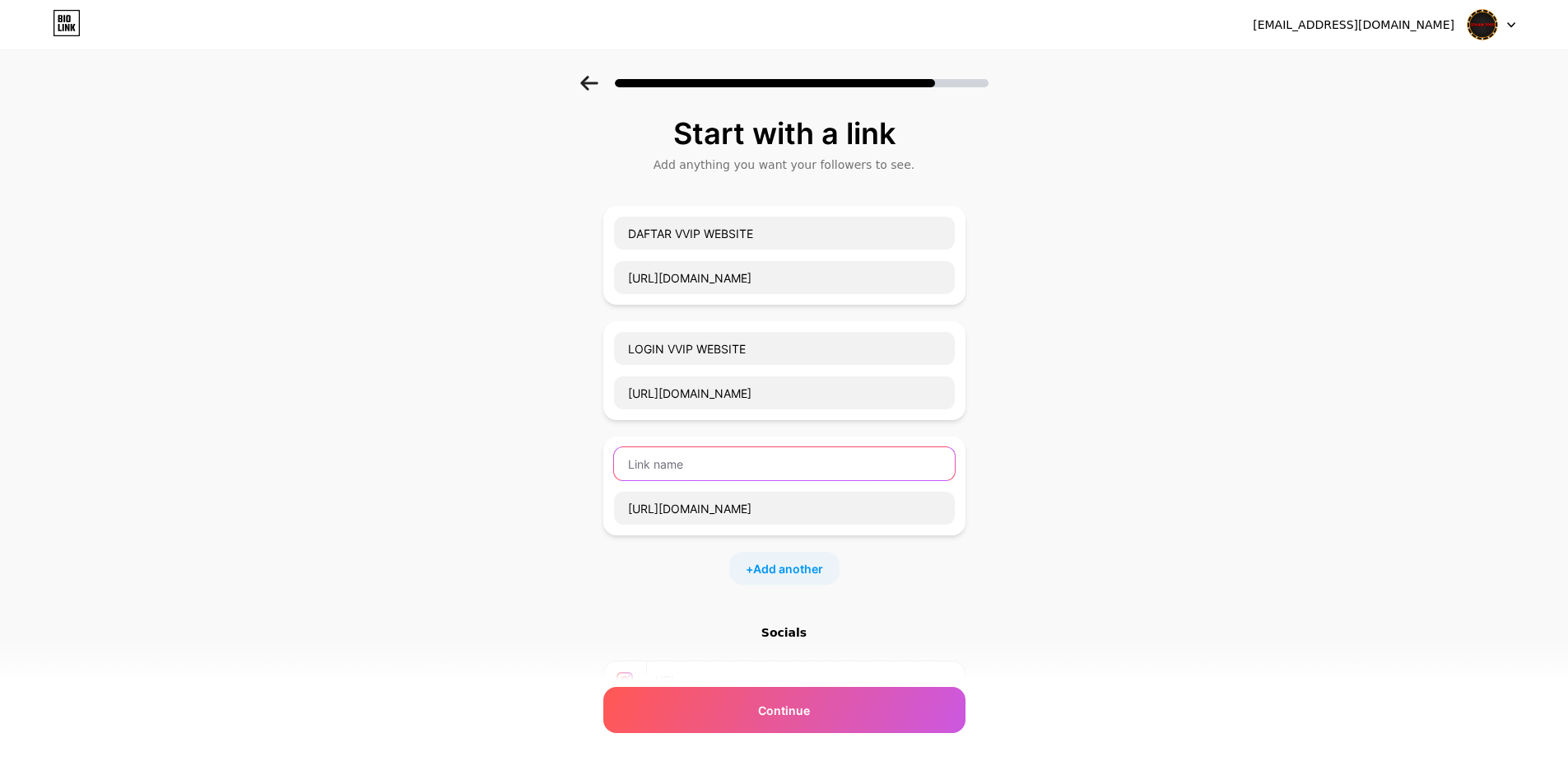
click at [745, 461] on input "text" at bounding box center [784, 463] width 341 height 33
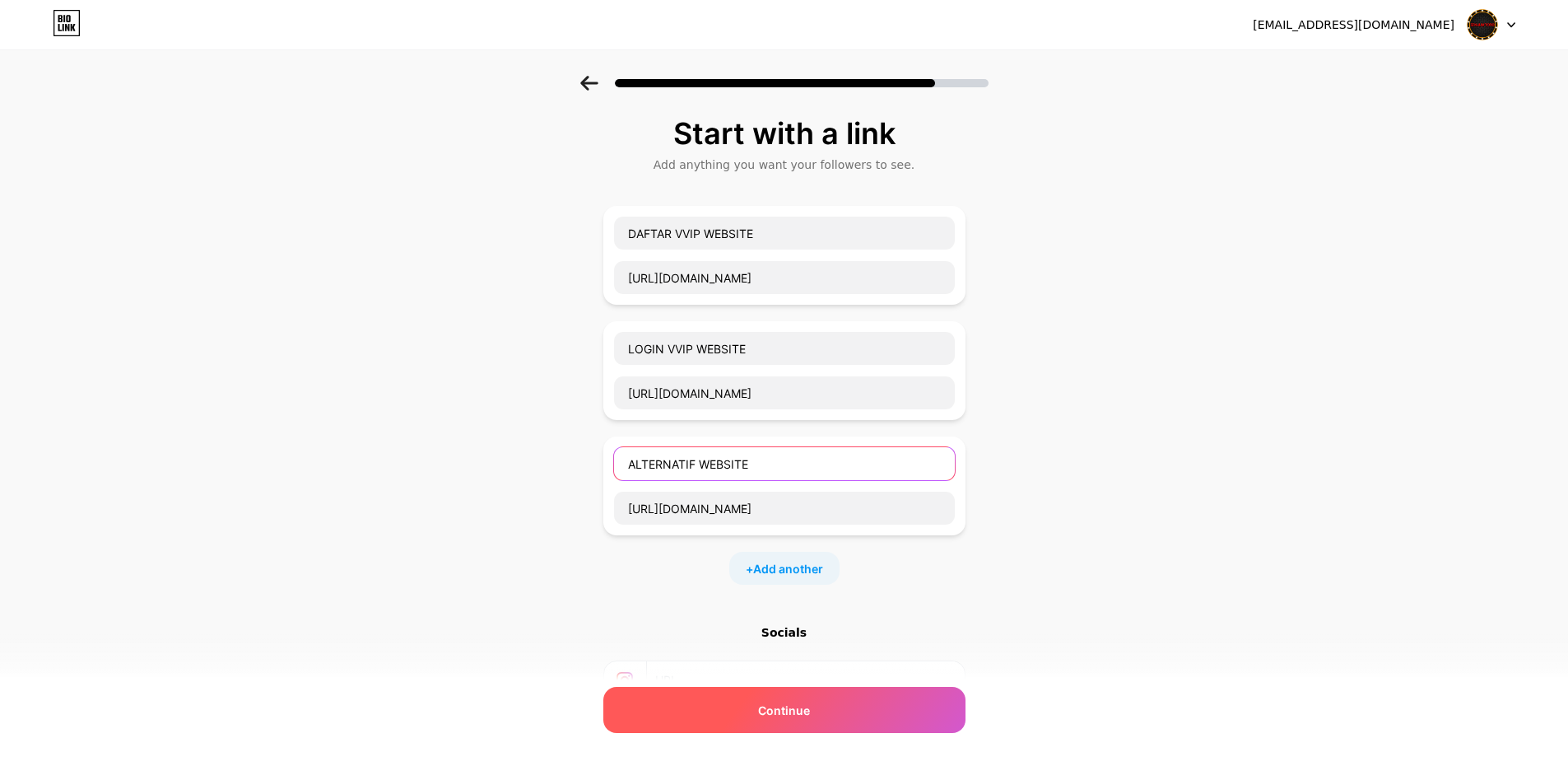
type input "ALTERNATIF WEBSITE"
click at [810, 709] on span "Continue" at bounding box center [784, 710] width 52 height 18
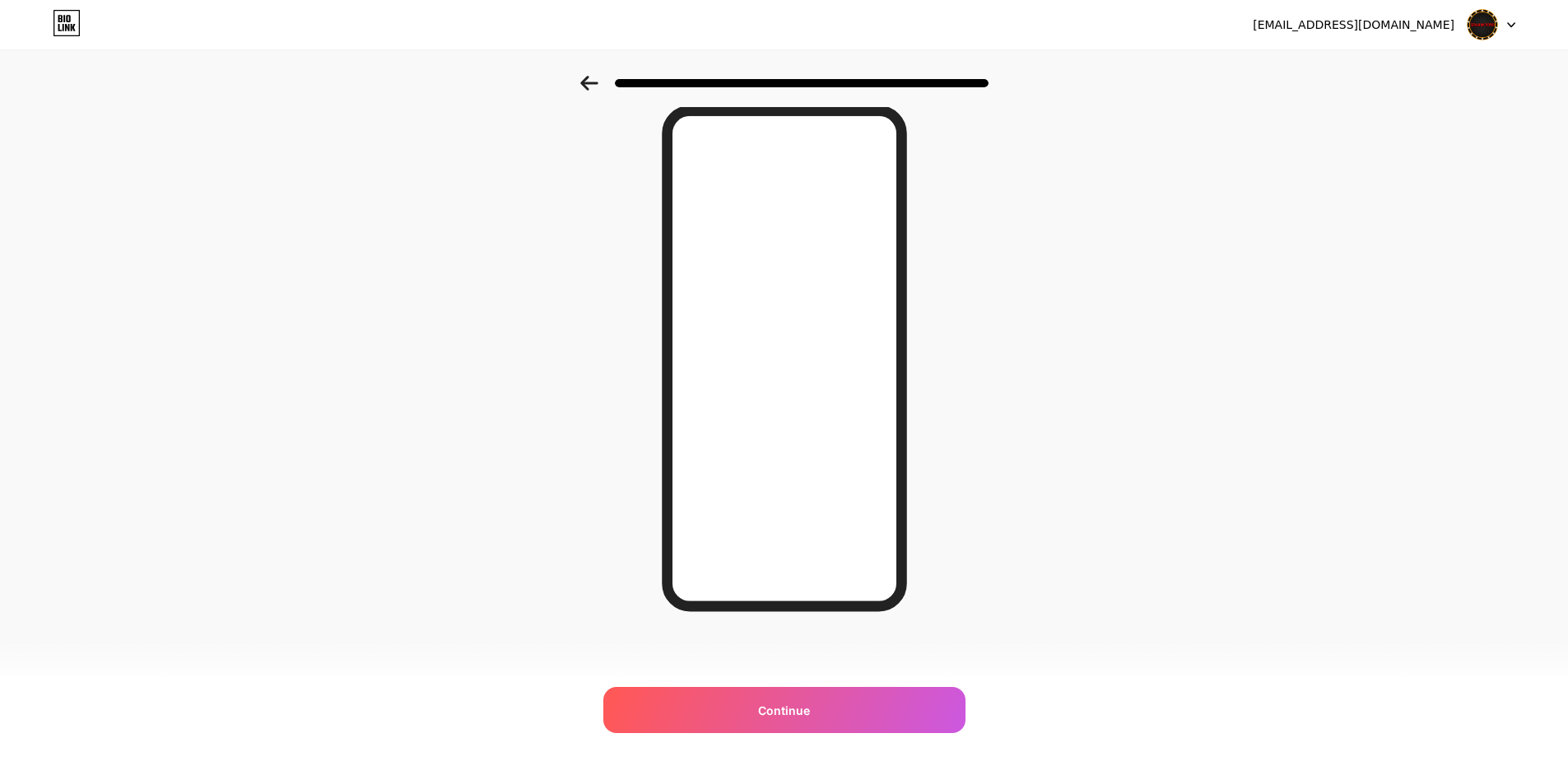
scroll to position [62, 0]
drag, startPoint x: 912, startPoint y: 708, endPoint x: 912, endPoint y: 698, distance: 10.0
click at [912, 707] on div "Continue" at bounding box center [784, 709] width 362 height 46
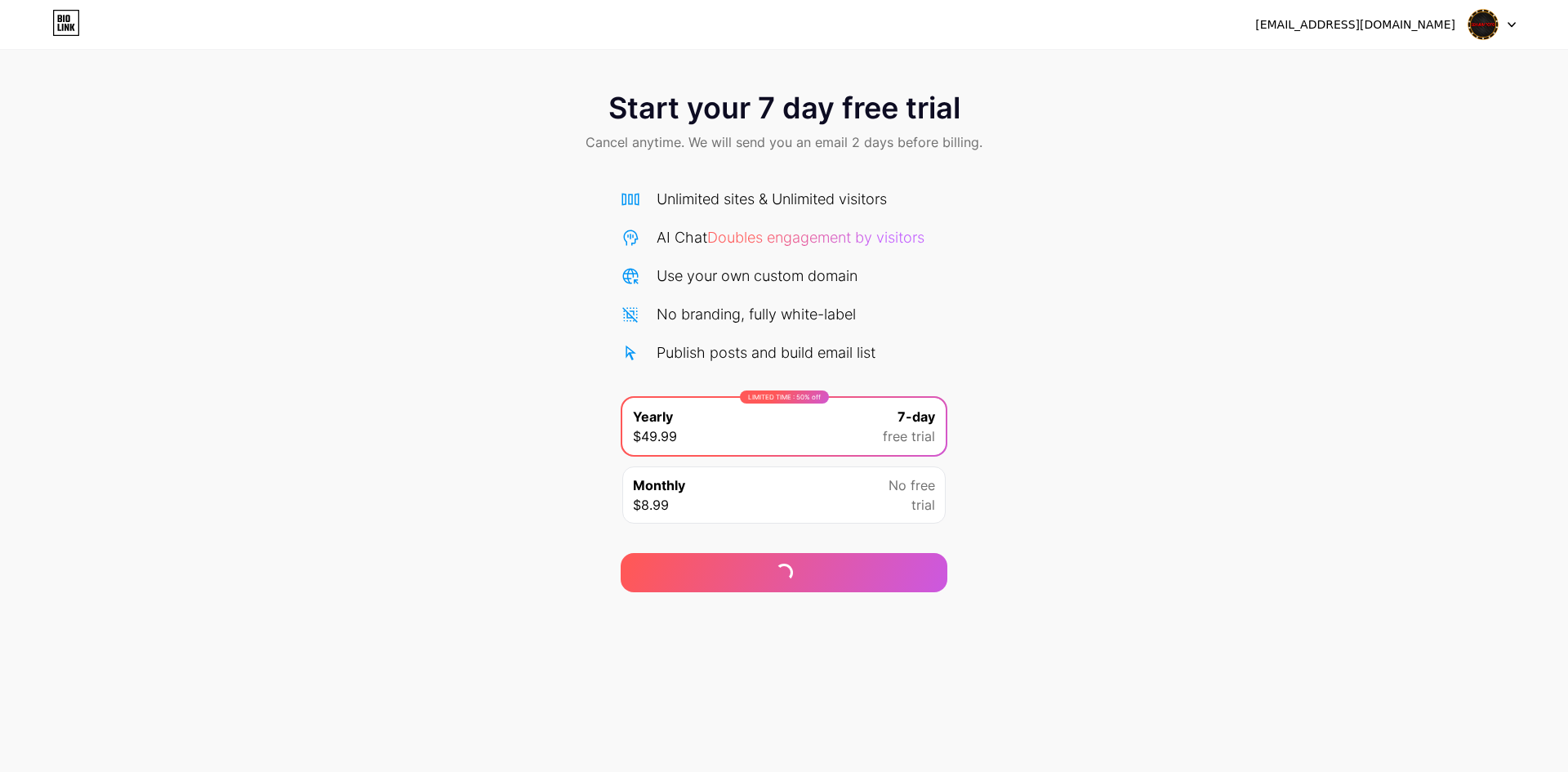
click at [1486, 14] on img at bounding box center [1483, 24] width 31 height 31
click at [1519, 28] on div "zhangalorace@gmail.com Logout" at bounding box center [784, 25] width 1568 height 30
drag, startPoint x: 1393, startPoint y: 25, endPoint x: 1325, endPoint y: 54, distance: 73.9
click at [1388, 25] on div "[EMAIL_ADDRESS][DOMAIN_NAME]" at bounding box center [1355, 25] width 200 height 18
click at [870, 467] on div "Monthly $8.99 No free trial" at bounding box center [784, 494] width 323 height 57
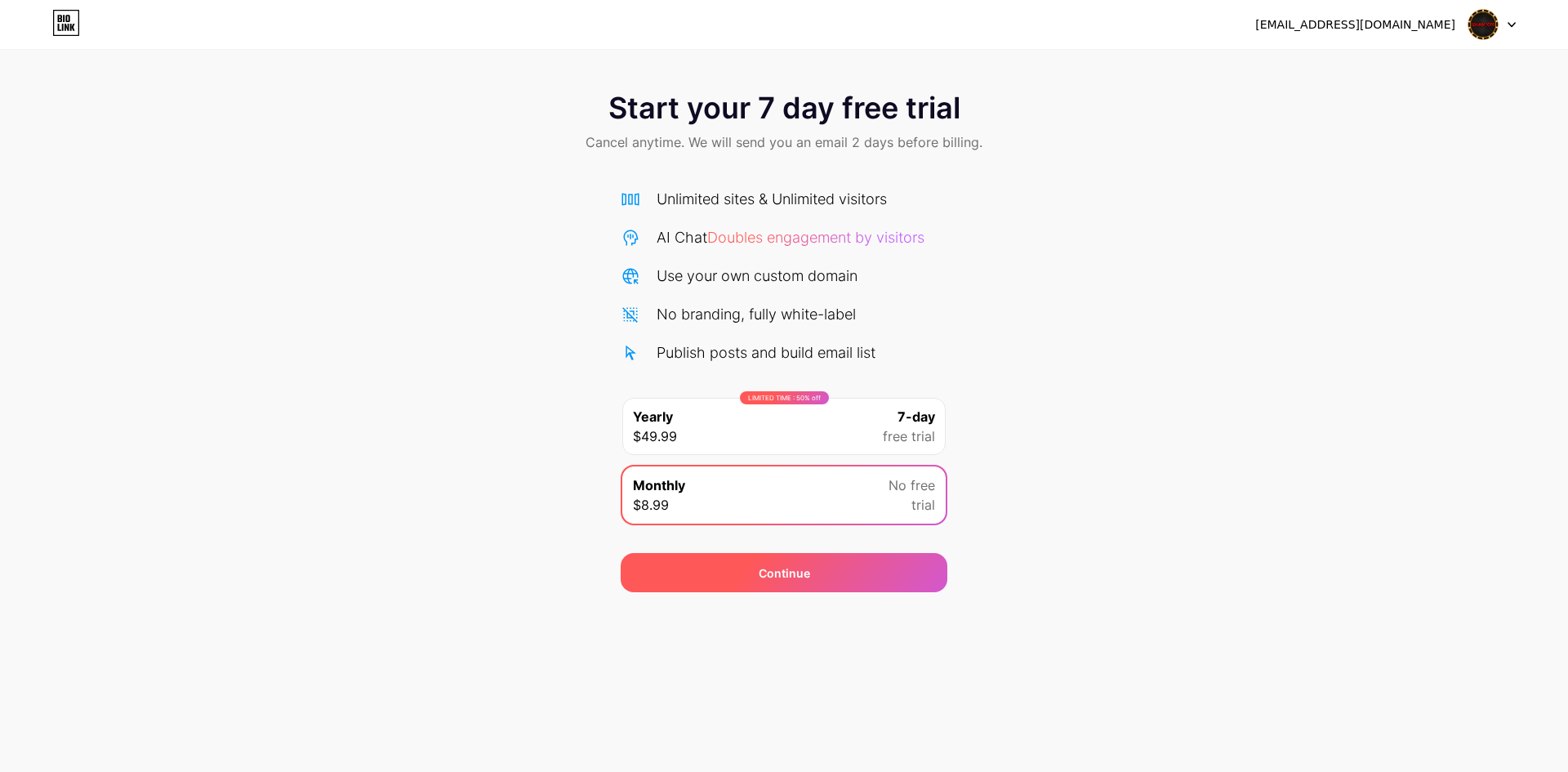
click at [771, 570] on div "Continue" at bounding box center [784, 573] width 52 height 18
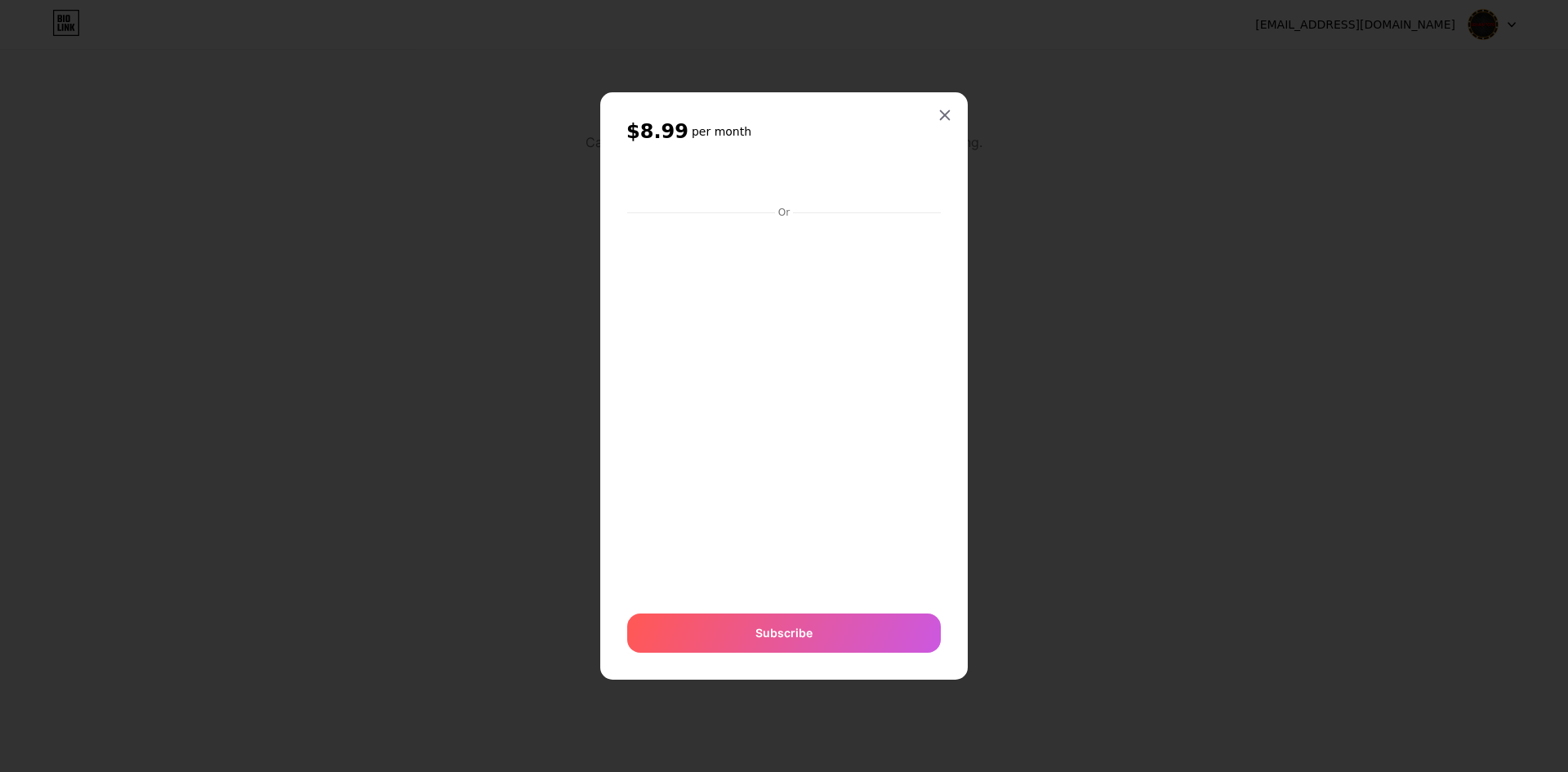
click at [960, 114] on div "$8.99 per month Or Subscribe" at bounding box center [784, 385] width 367 height 586
click at [952, 117] on div at bounding box center [946, 116] width 30 height 30
